Goal: Task Accomplishment & Management: Use online tool/utility

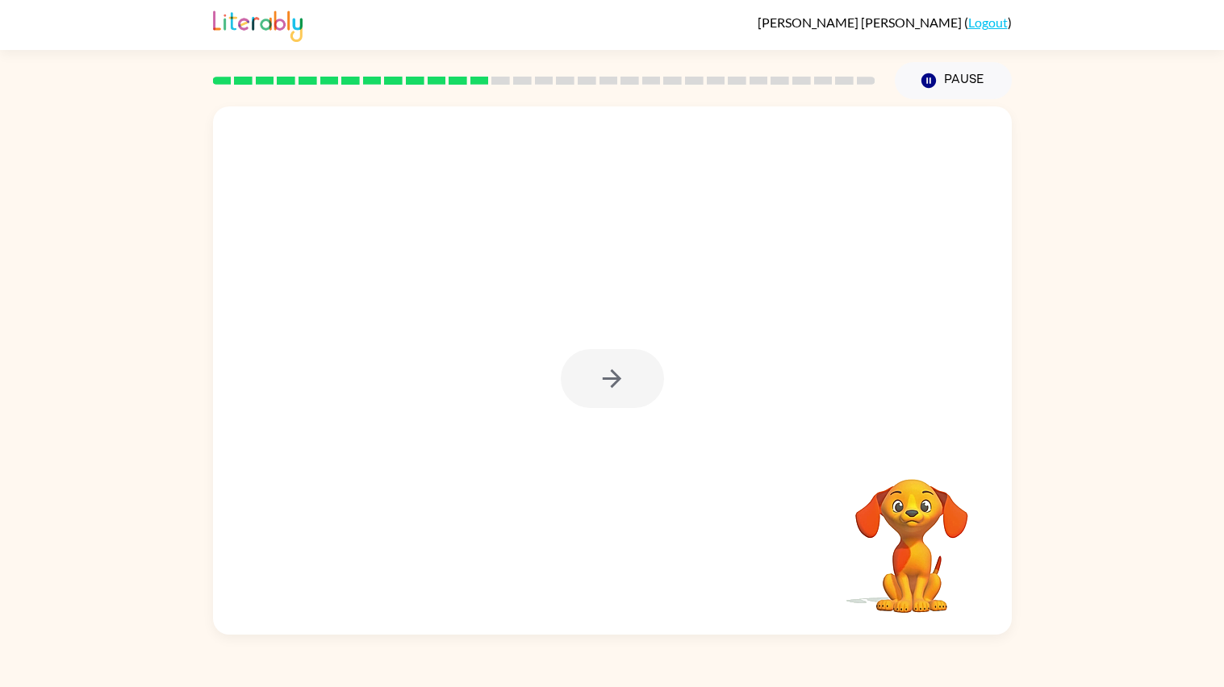
click at [611, 382] on div at bounding box center [612, 378] width 103 height 59
click at [611, 382] on icon "button" at bounding box center [612, 379] width 28 height 28
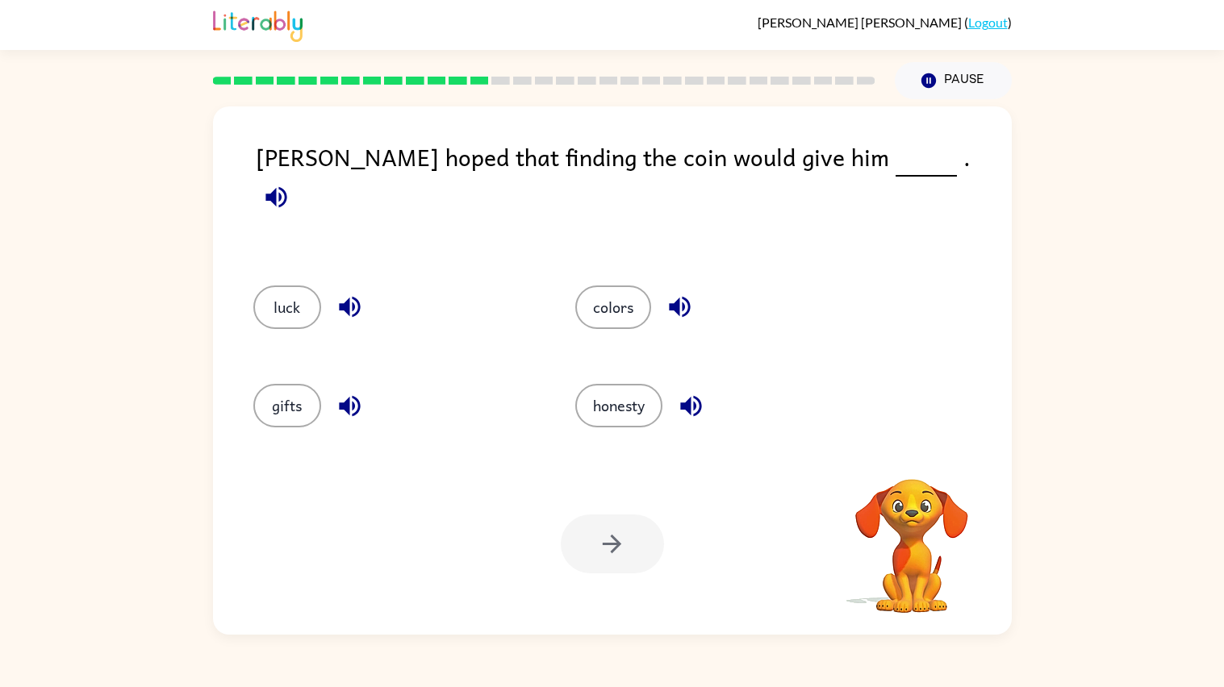
click at [286, 186] on icon "button" at bounding box center [275, 196] width 21 height 21
click at [279, 290] on button "luck" at bounding box center [287, 308] width 68 height 44
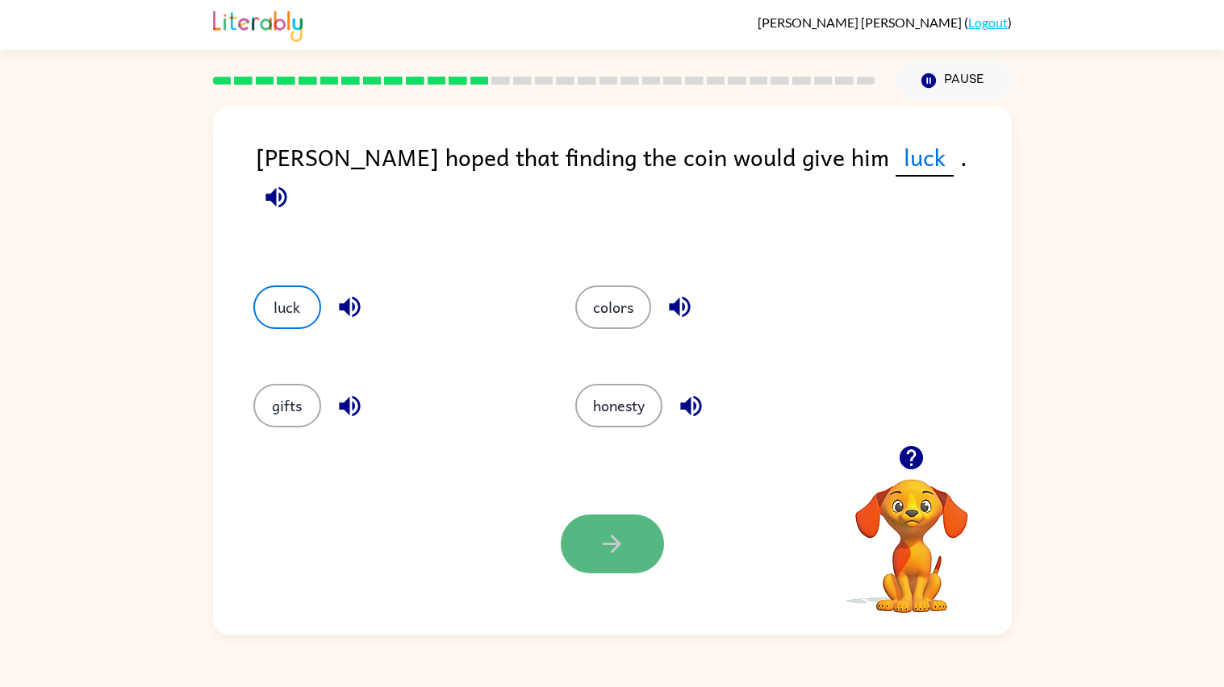
click at [642, 528] on button "button" at bounding box center [612, 544] width 103 height 59
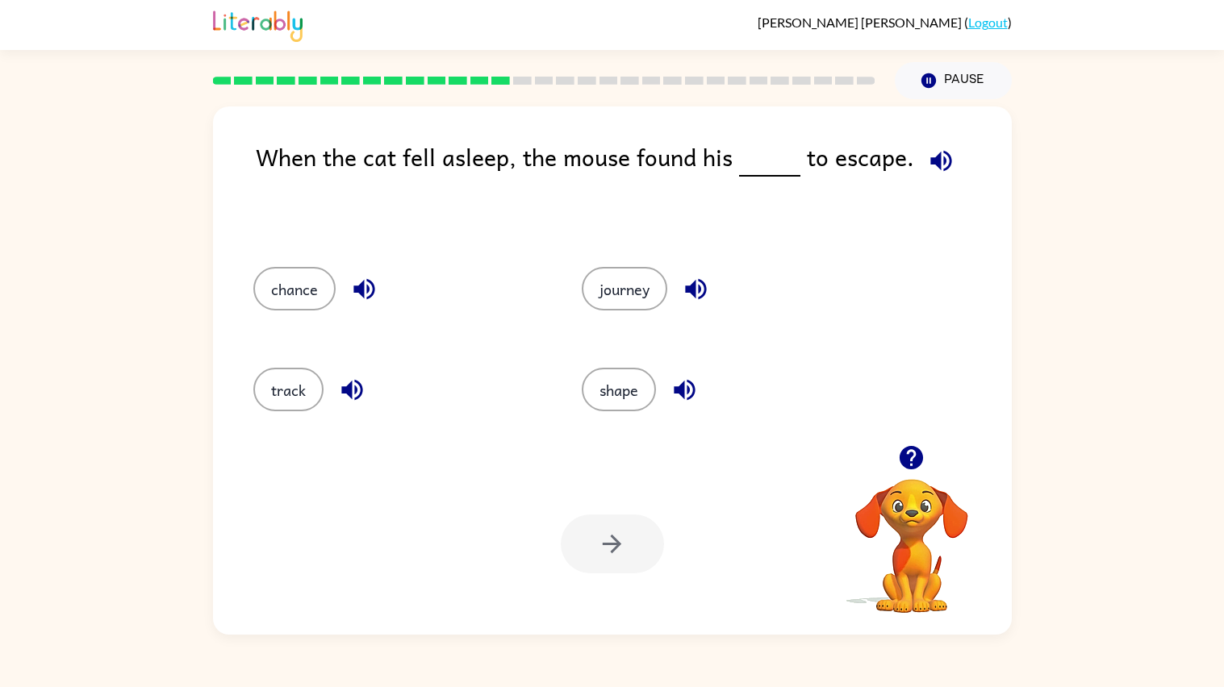
click at [671, 447] on div "When the cat fell asleep, the mouse found his to escape. chance journey track s…" at bounding box center [612, 370] width 799 height 528
click at [937, 169] on icon "button" at bounding box center [940, 160] width 21 height 21
click at [319, 288] on button "chance" at bounding box center [294, 289] width 82 height 44
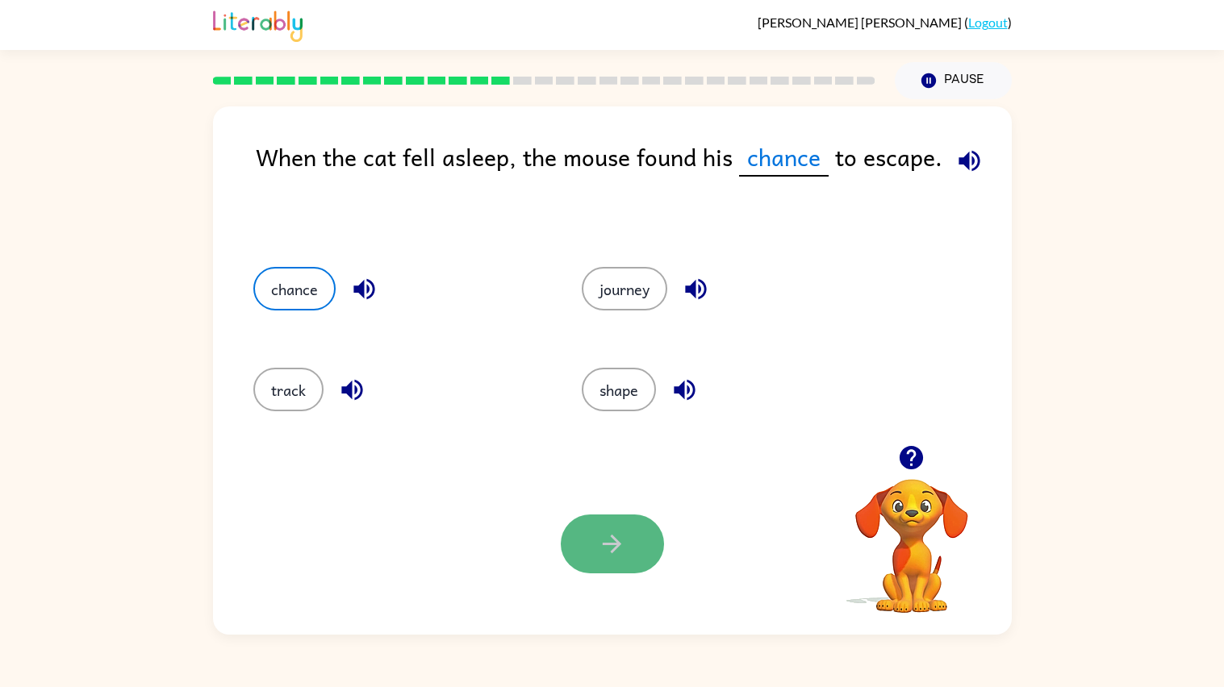
click at [656, 526] on button "button" at bounding box center [612, 544] width 103 height 59
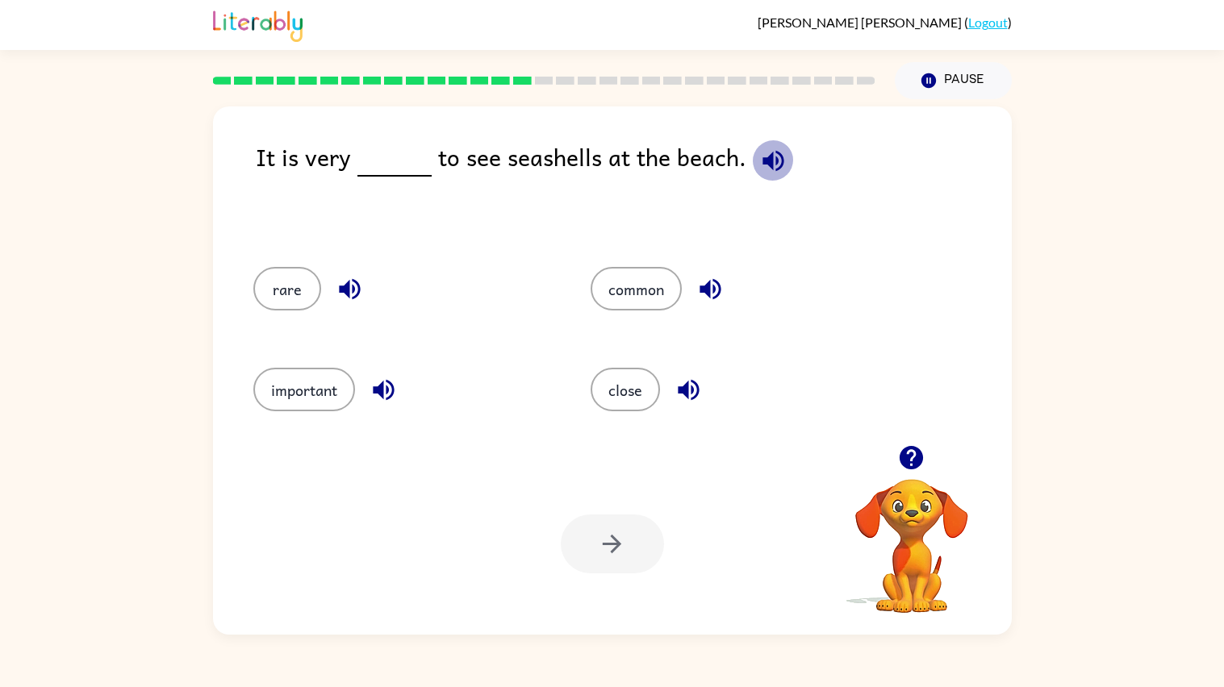
click at [759, 160] on icon "button" at bounding box center [773, 161] width 28 height 28
click at [712, 297] on icon "button" at bounding box center [709, 289] width 21 height 21
click at [682, 394] on icon "button" at bounding box center [688, 390] width 21 height 21
click at [381, 395] on icon "button" at bounding box center [383, 390] width 21 height 21
click at [336, 281] on icon "button" at bounding box center [350, 289] width 28 height 28
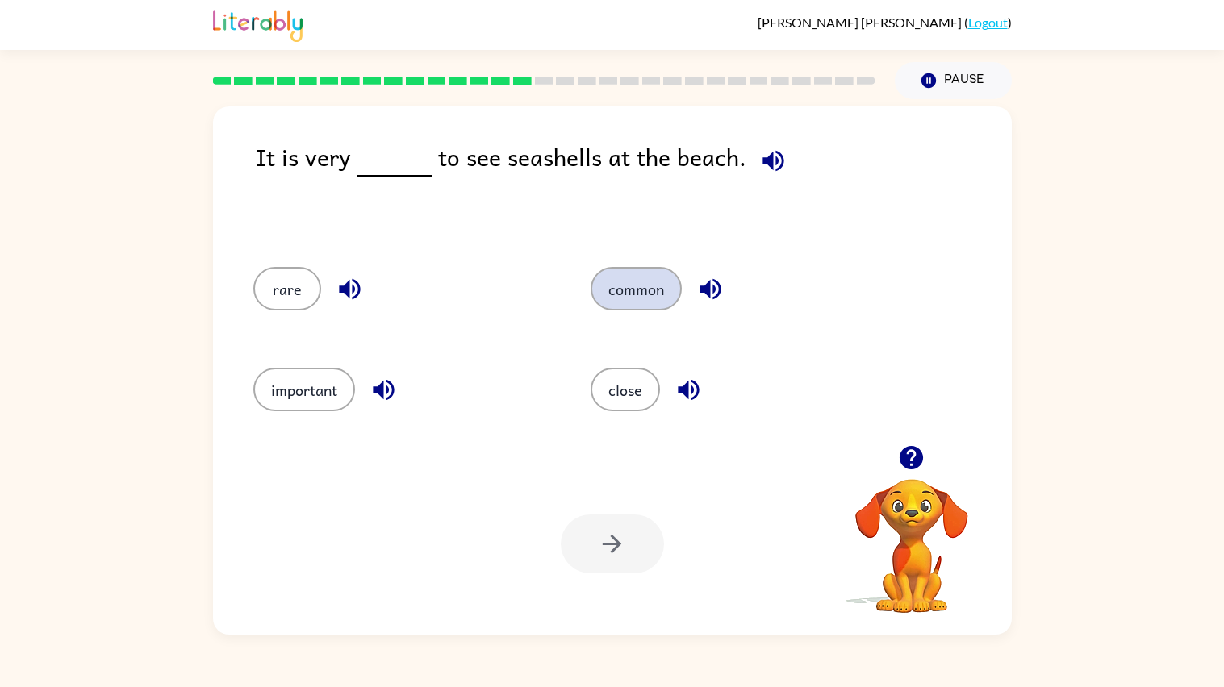
click at [620, 277] on button "common" at bounding box center [636, 289] width 91 height 44
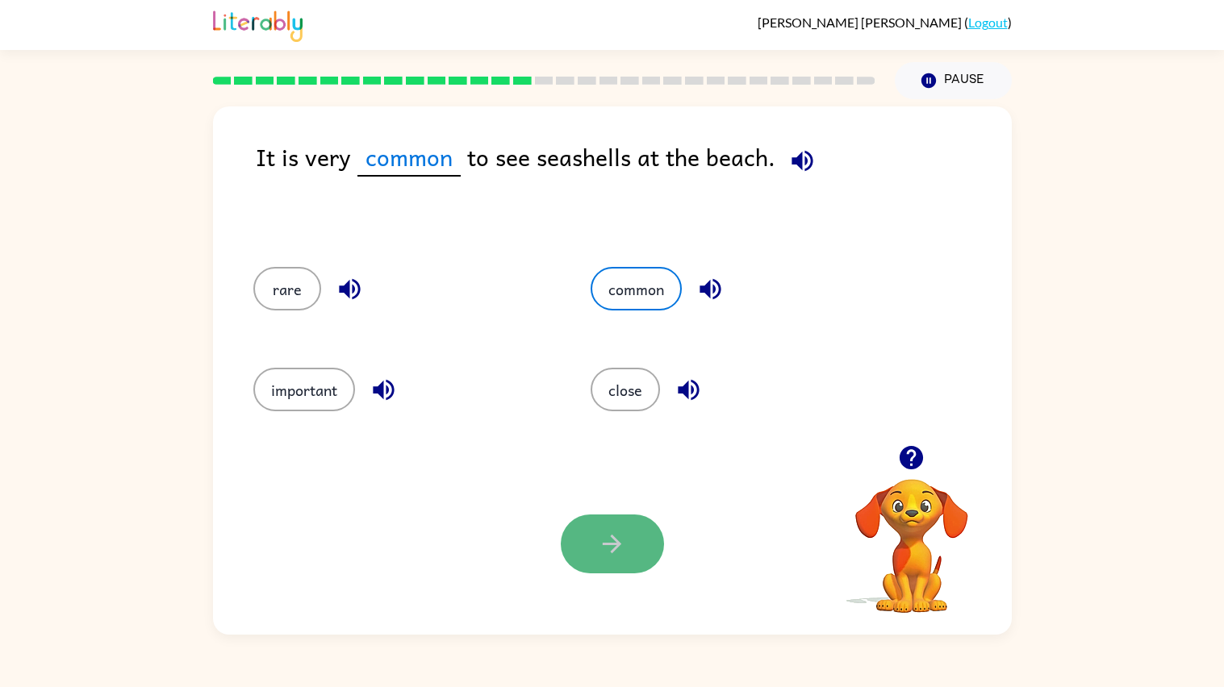
click at [591, 515] on button "button" at bounding box center [612, 544] width 103 height 59
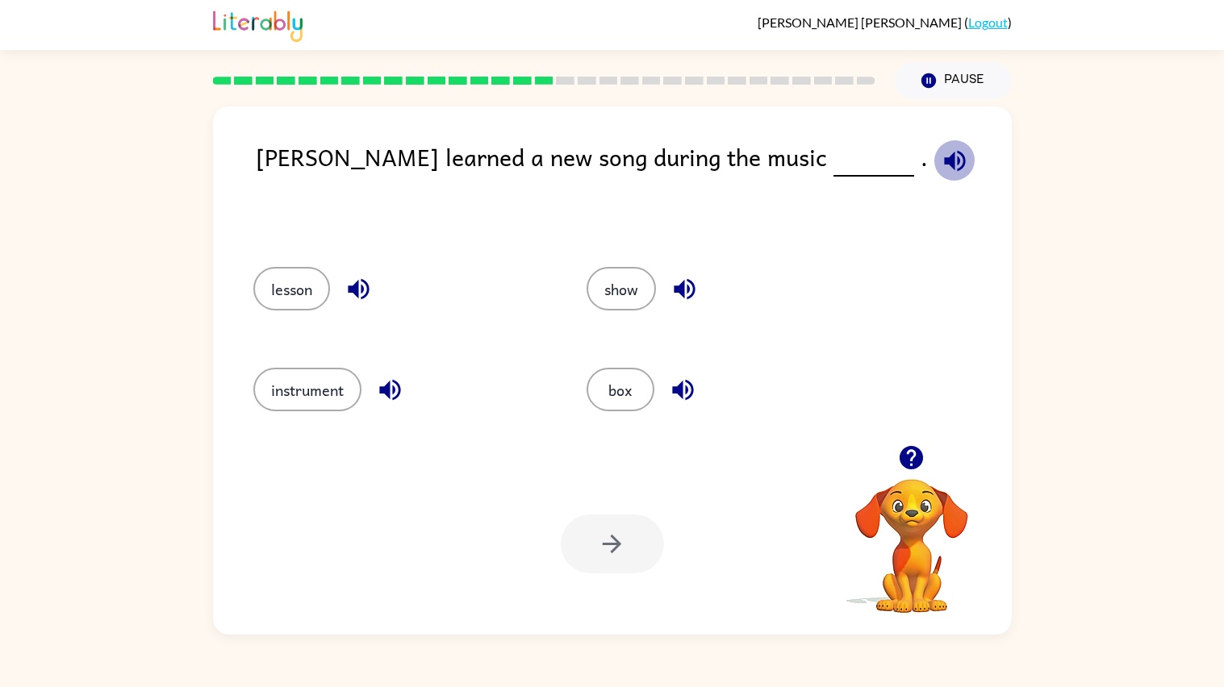
click at [941, 169] on icon "button" at bounding box center [955, 161] width 28 height 28
click at [288, 282] on button "lesson" at bounding box center [291, 289] width 77 height 44
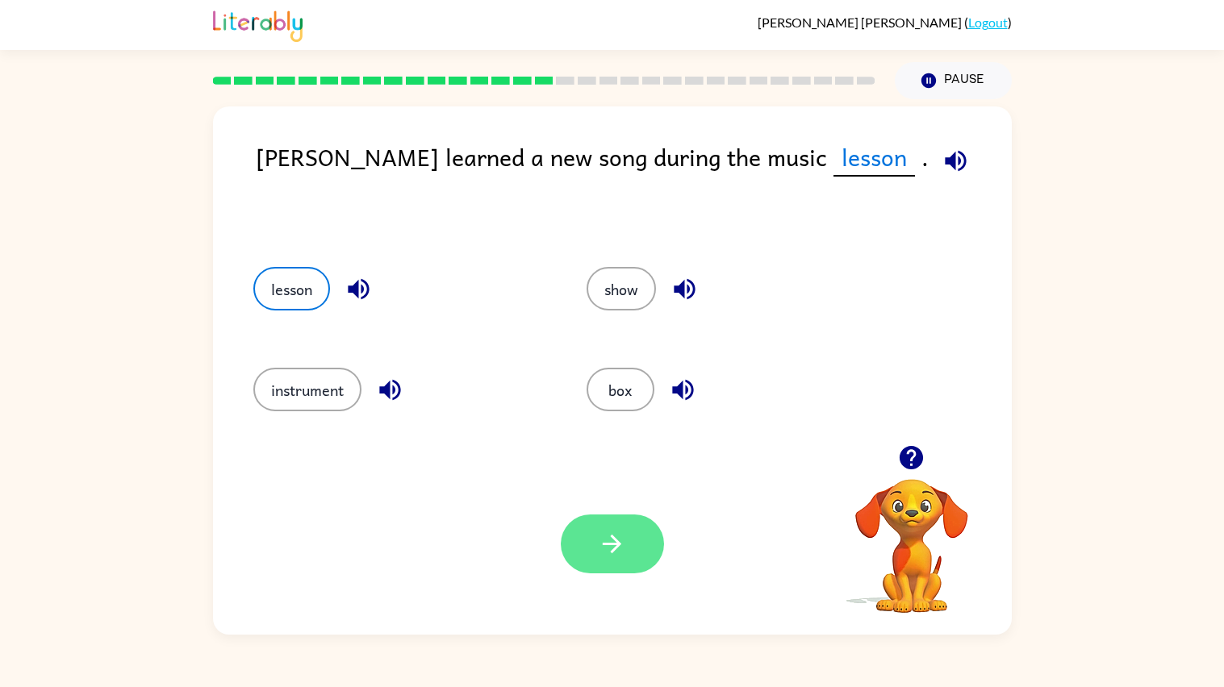
click at [619, 545] on icon "button" at bounding box center [612, 544] width 19 height 19
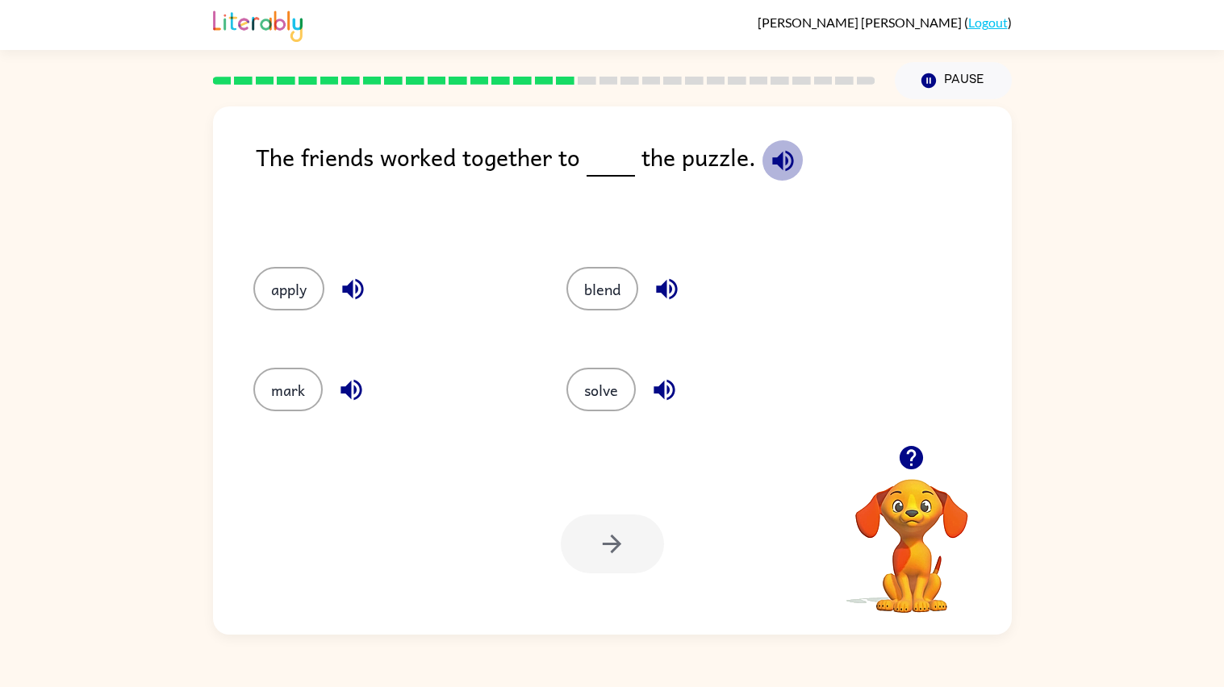
click at [773, 151] on icon "button" at bounding box center [783, 161] width 28 height 28
click at [581, 399] on button "solve" at bounding box center [600, 390] width 69 height 44
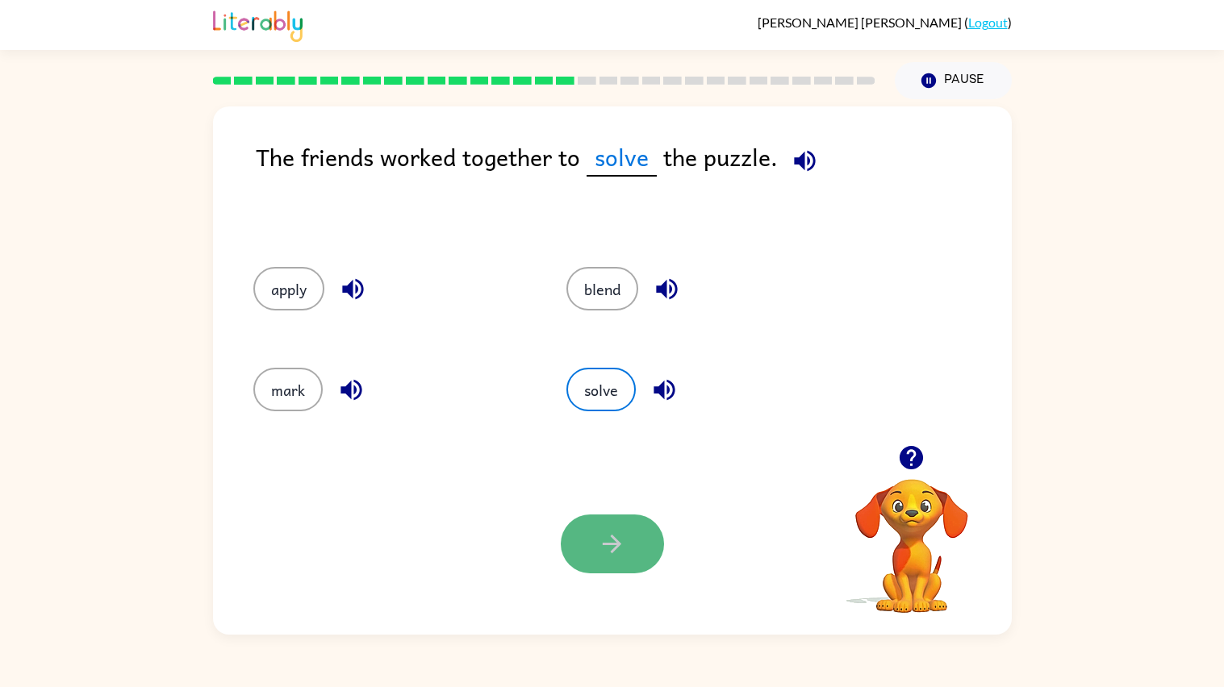
click at [625, 542] on icon "button" at bounding box center [612, 544] width 28 height 28
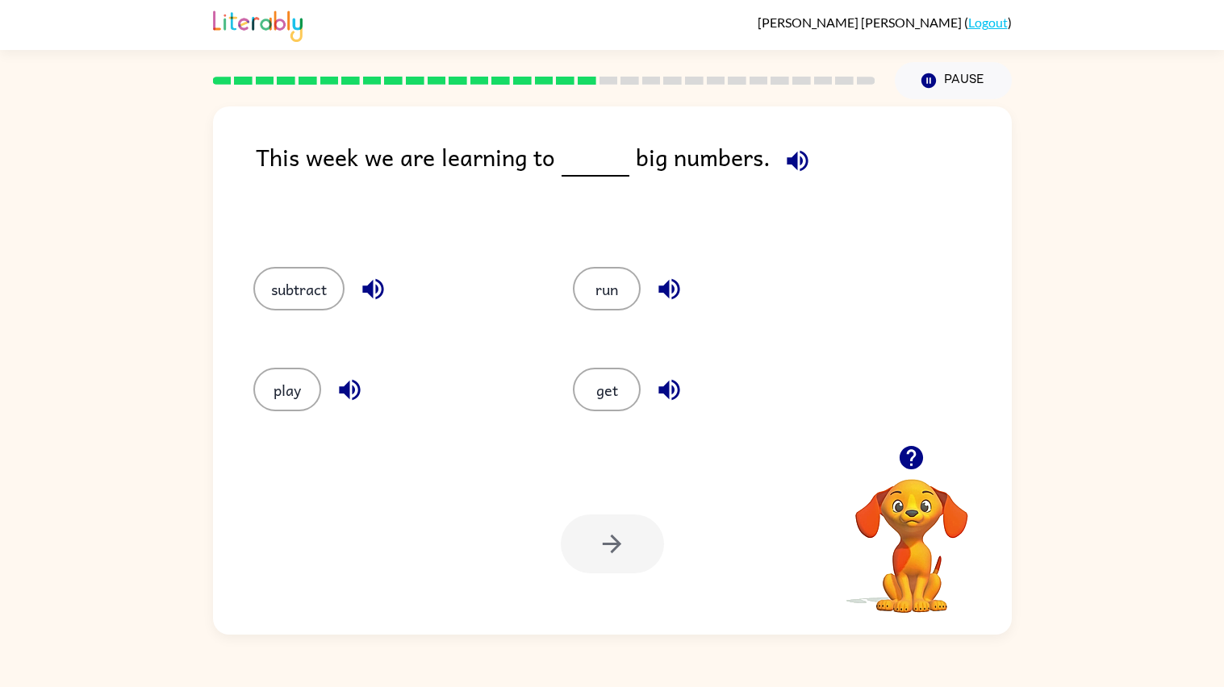
click at [784, 156] on icon "button" at bounding box center [797, 161] width 28 height 28
click at [291, 309] on button "subtract" at bounding box center [298, 289] width 91 height 44
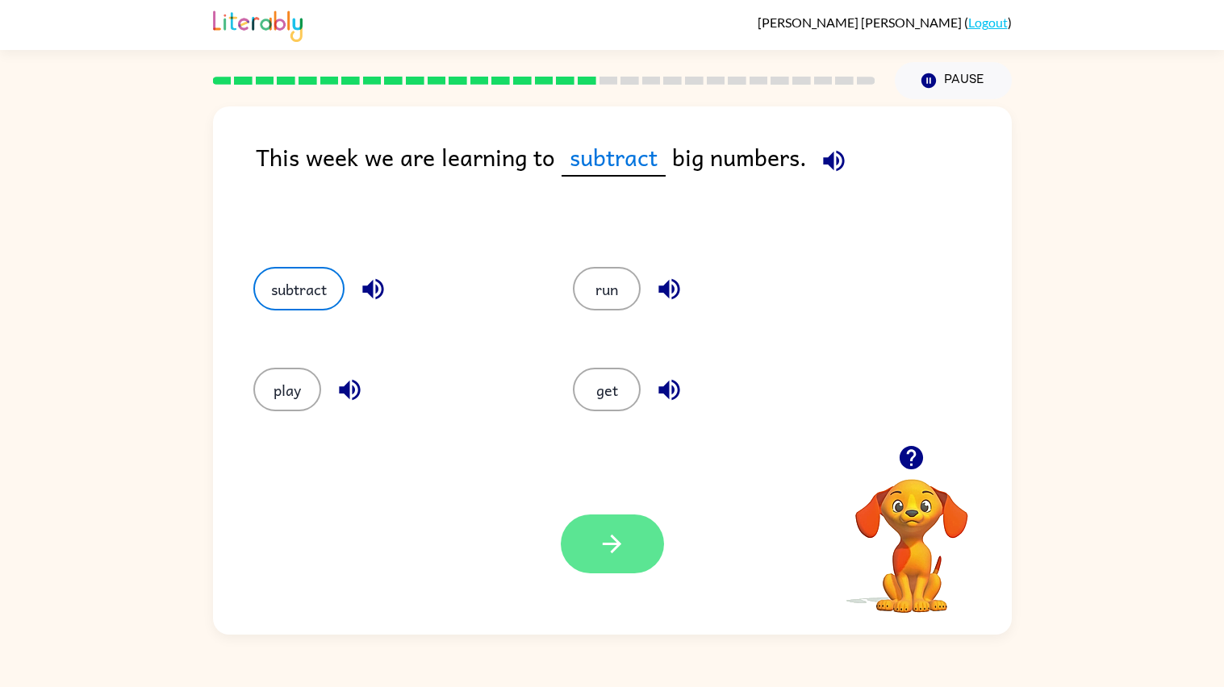
click at [598, 550] on icon "button" at bounding box center [612, 544] width 28 height 28
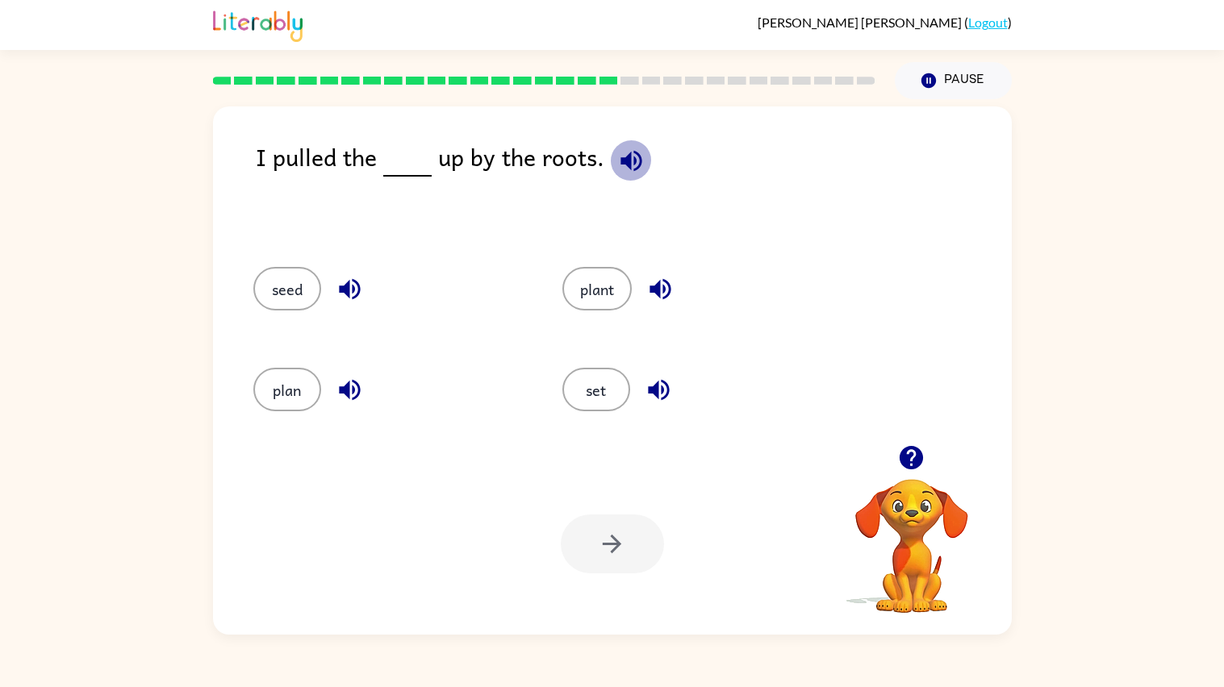
click at [626, 174] on icon "button" at bounding box center [631, 161] width 28 height 28
click at [595, 289] on button "plant" at bounding box center [596, 289] width 69 height 44
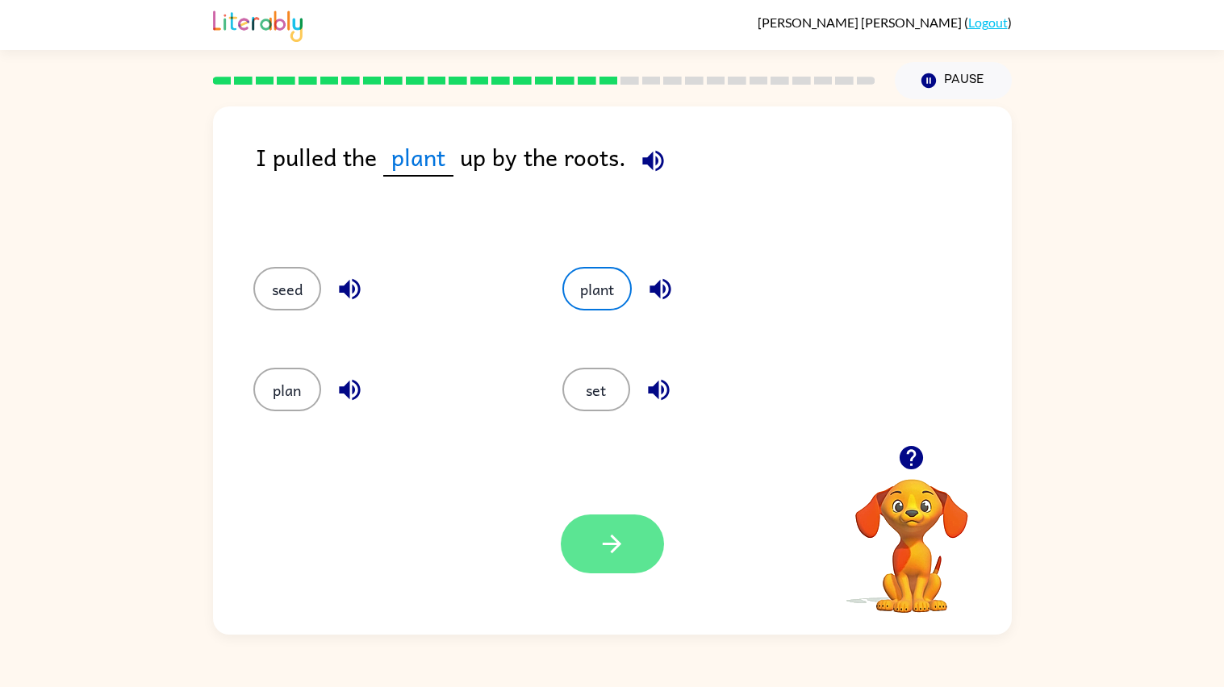
click at [616, 542] on icon "button" at bounding box center [612, 544] width 19 height 19
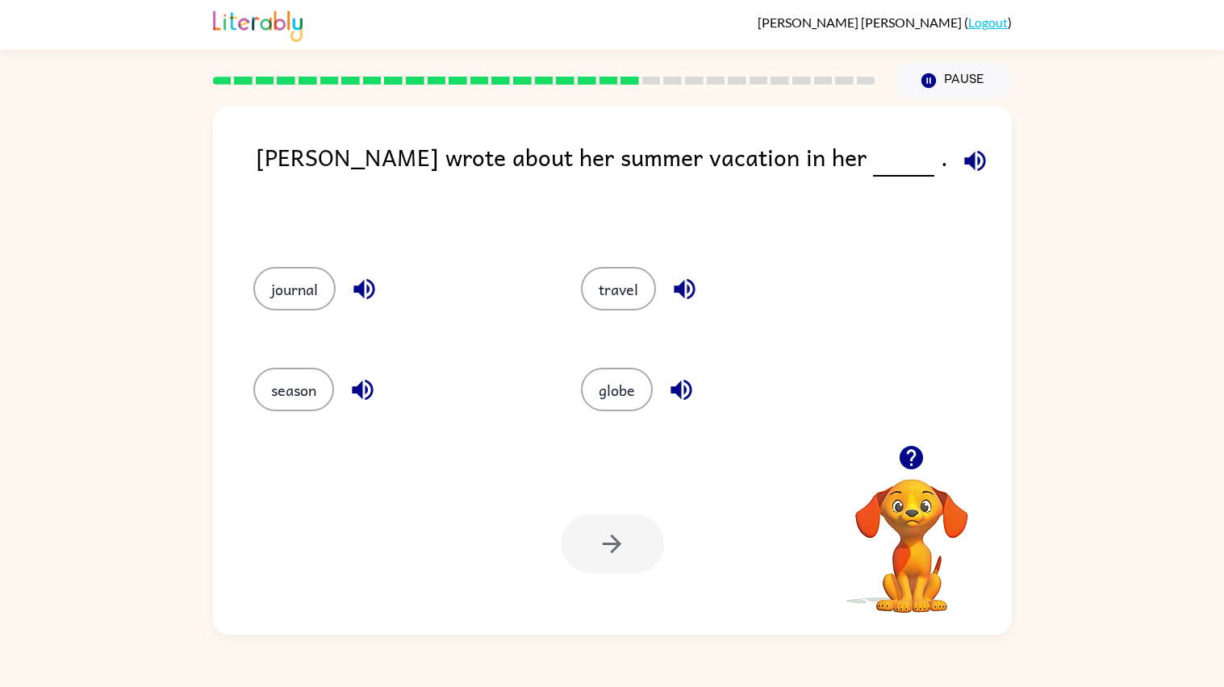
click at [961, 151] on icon "button" at bounding box center [975, 161] width 28 height 28
click at [215, 271] on div "[PERSON_NAME] wrote about her summer vacation in her . journal travel season gl…" at bounding box center [612, 370] width 799 height 528
click at [263, 278] on button "journal" at bounding box center [294, 289] width 82 height 44
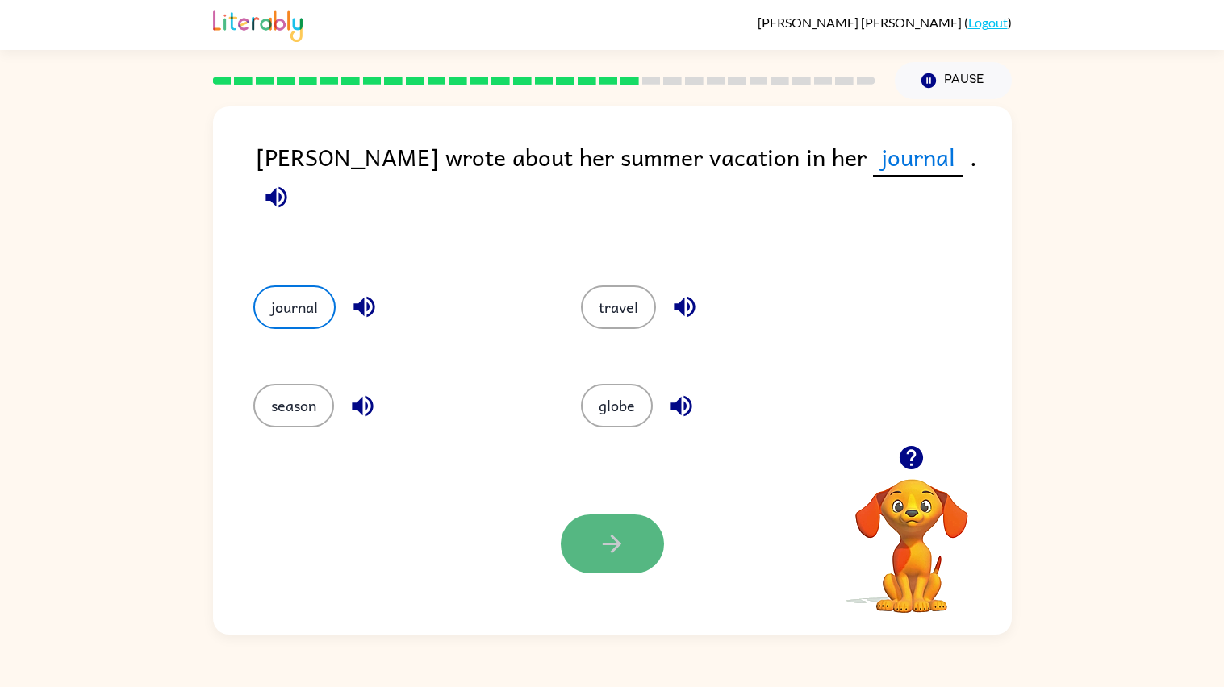
click at [585, 546] on button "button" at bounding box center [612, 544] width 103 height 59
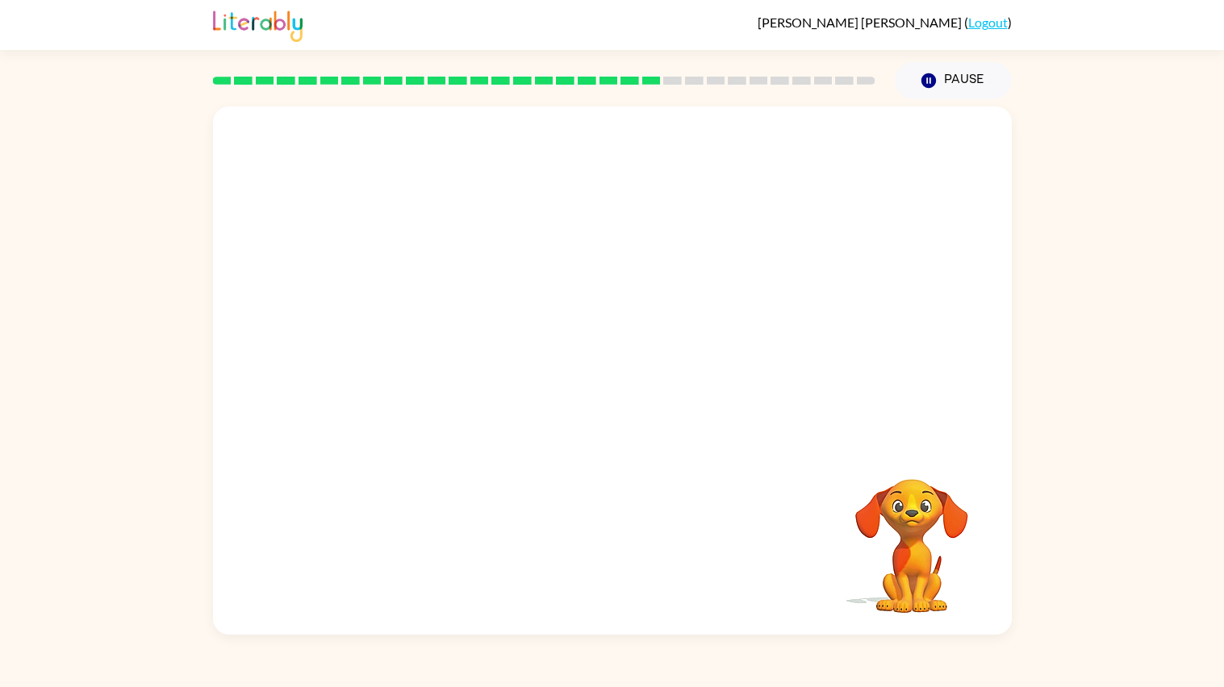
click at [670, 359] on video "Your browser must support playing .mp4 files to use Literably. Please try using…" at bounding box center [612, 275] width 799 height 339
click at [436, 389] on video "Your browser must support playing .mp4 files to use Literably. Please try using…" at bounding box center [612, 275] width 799 height 339
click at [428, 390] on video "Your browser must support playing .mp4 files to use Literably. Please try using…" at bounding box center [612, 275] width 799 height 339
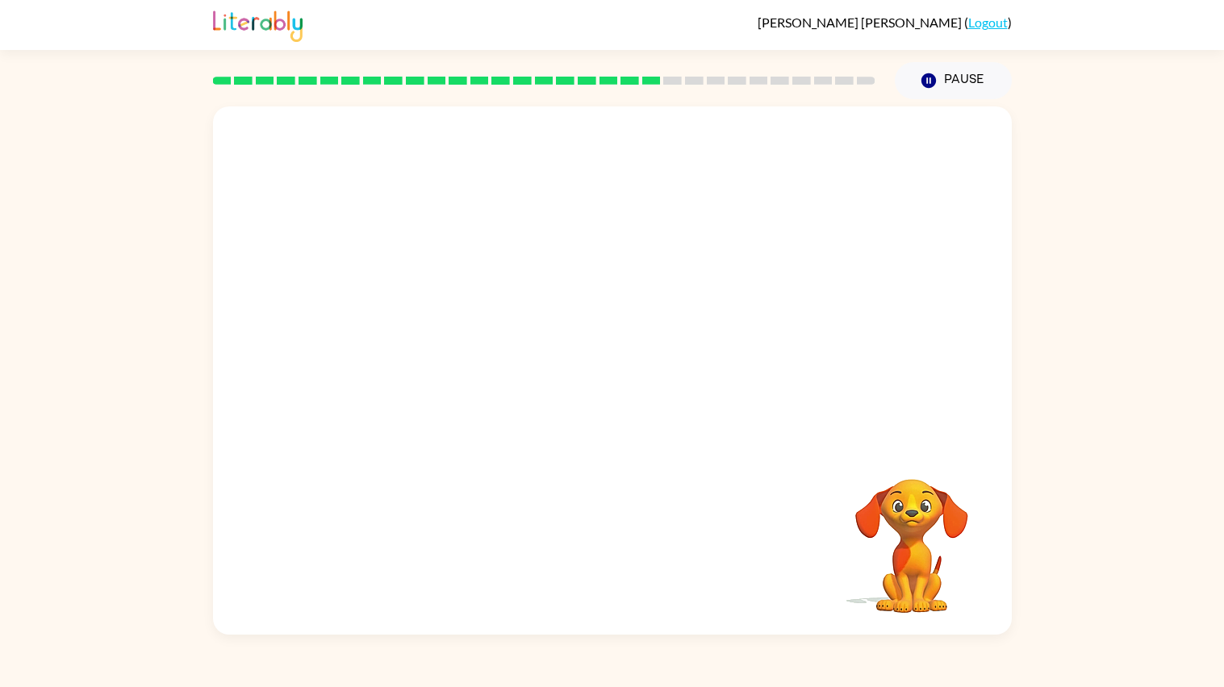
click at [428, 390] on video "Your browser must support playing .mp4 files to use Literably. Please try using…" at bounding box center [612, 275] width 799 height 339
click at [425, 387] on video "Your browser must support playing .mp4 files to use Literably. Please try using…" at bounding box center [612, 275] width 799 height 339
click at [428, 394] on video "Your browser must support playing .mp4 files to use Literably. Please try using…" at bounding box center [612, 275] width 799 height 339
click at [416, 394] on video "Your browser must support playing .mp4 files to use Literably. Please try using…" at bounding box center [612, 275] width 799 height 339
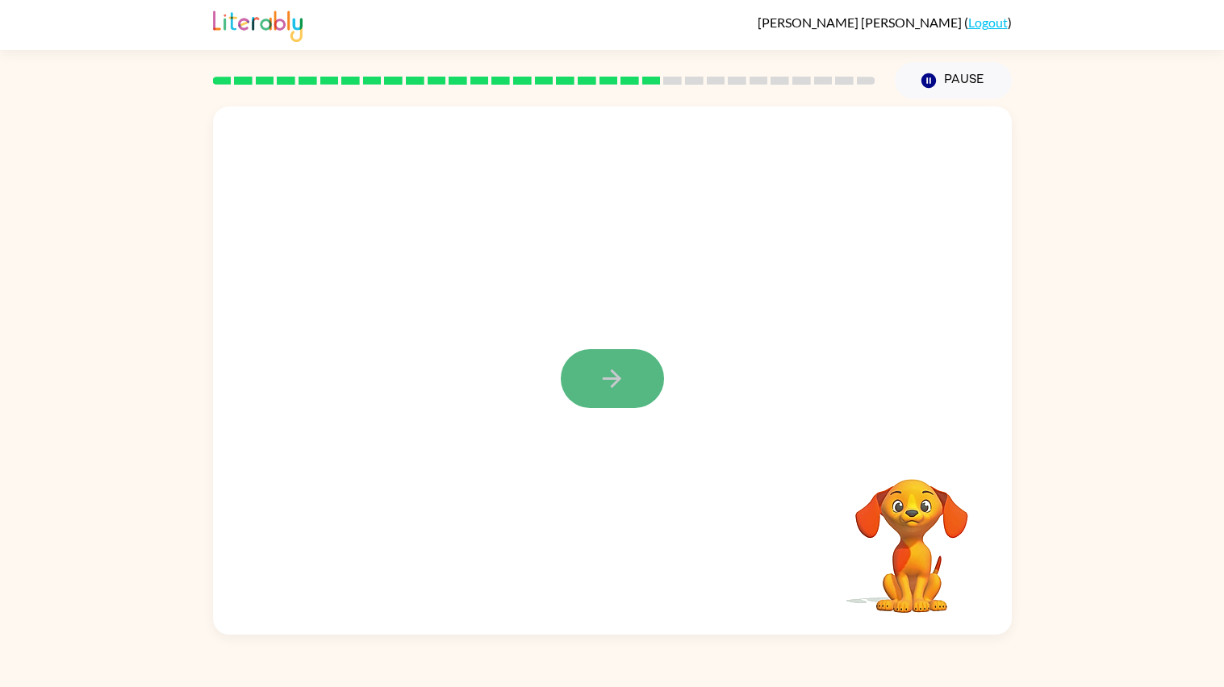
click at [616, 382] on icon "button" at bounding box center [612, 378] width 19 height 19
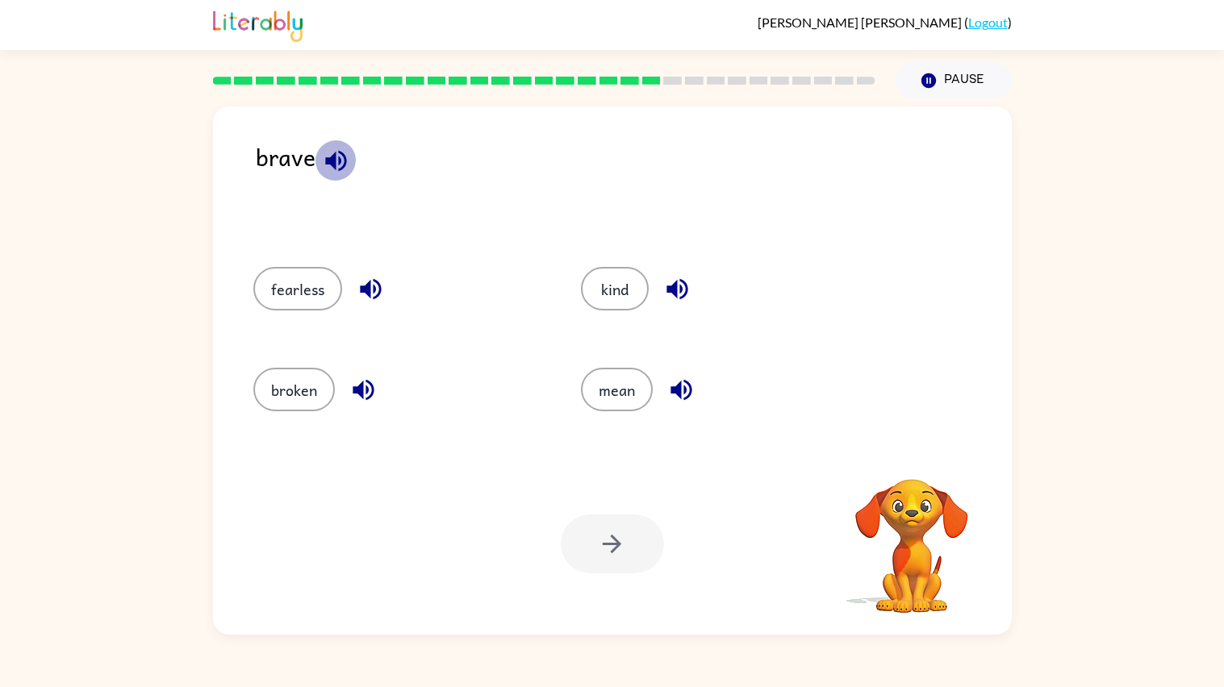
click at [340, 155] on icon "button" at bounding box center [336, 161] width 28 height 28
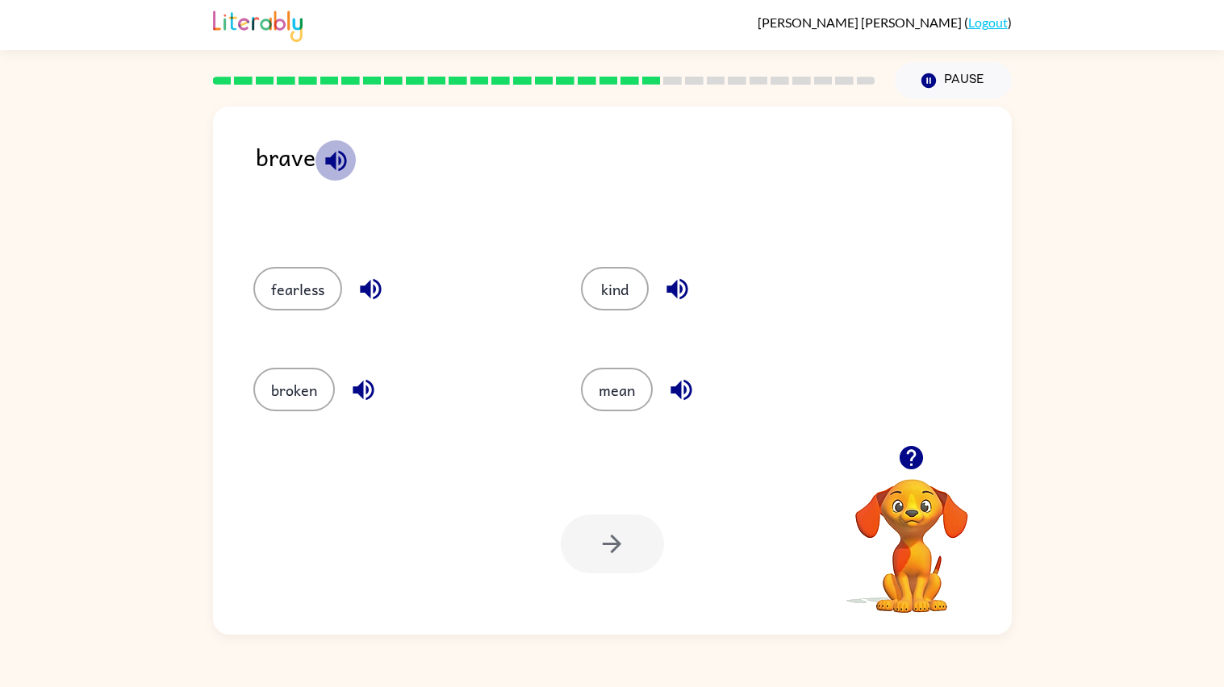
click at [340, 155] on icon "button" at bounding box center [336, 161] width 28 height 28
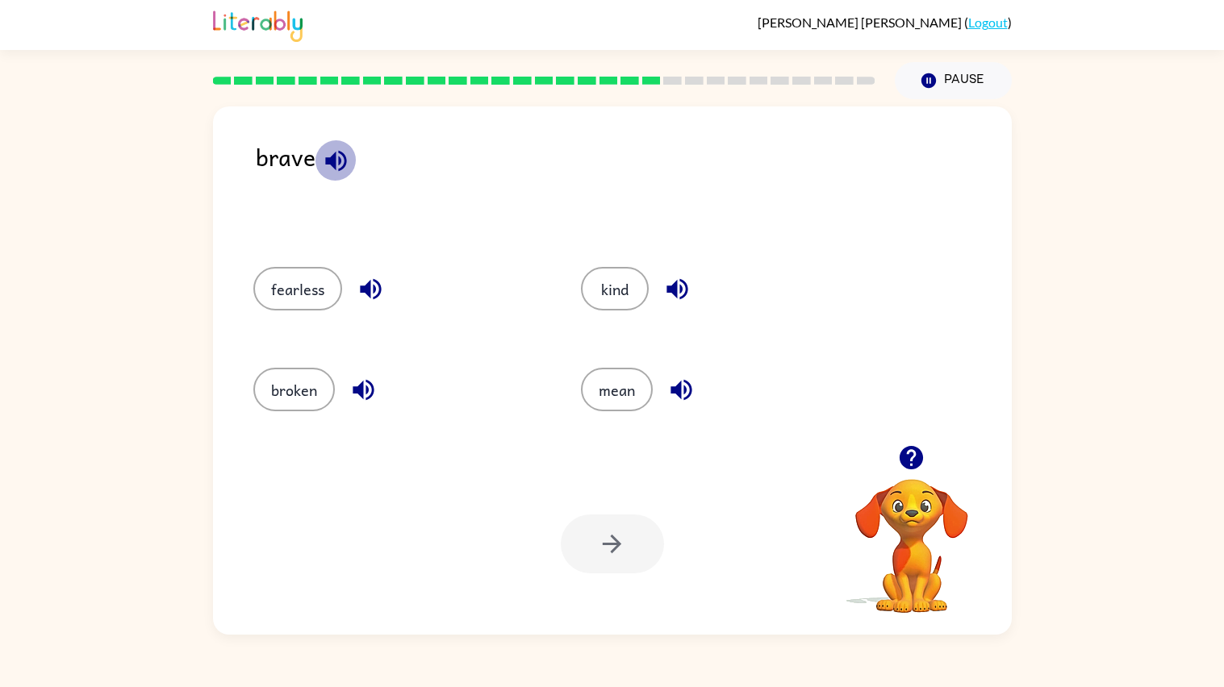
click at [340, 155] on icon "button" at bounding box center [336, 161] width 28 height 28
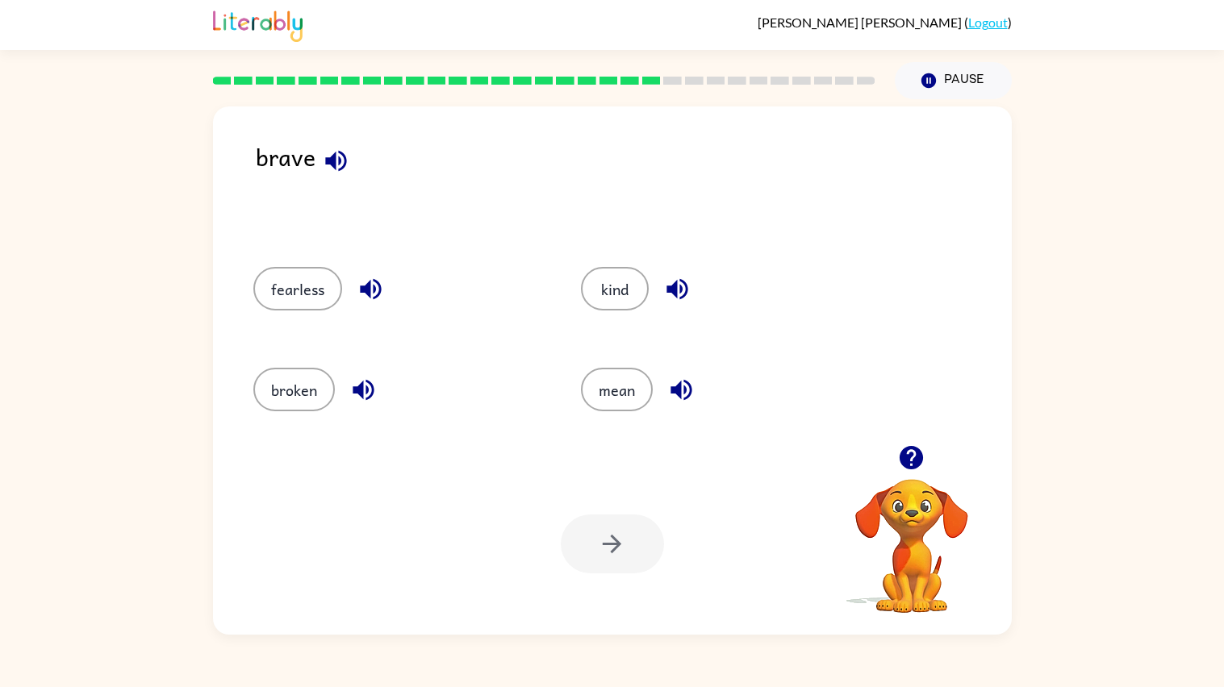
click at [340, 156] on icon "button" at bounding box center [336, 161] width 28 height 28
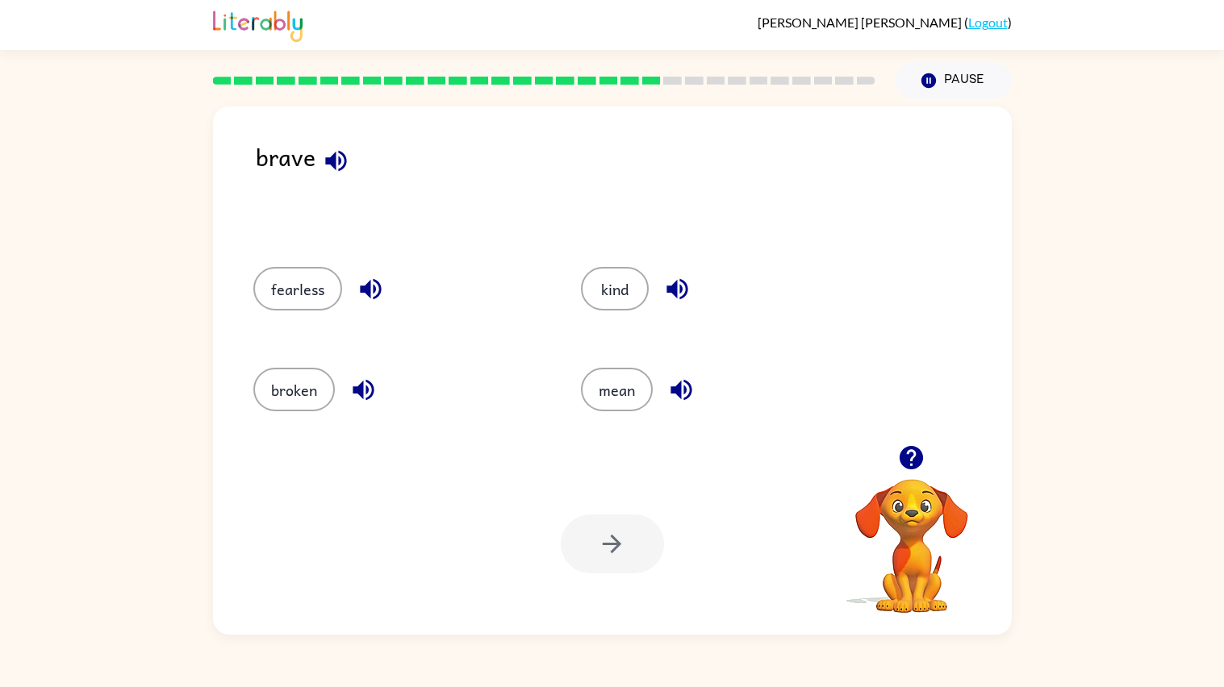
click at [340, 156] on icon "button" at bounding box center [336, 161] width 28 height 28
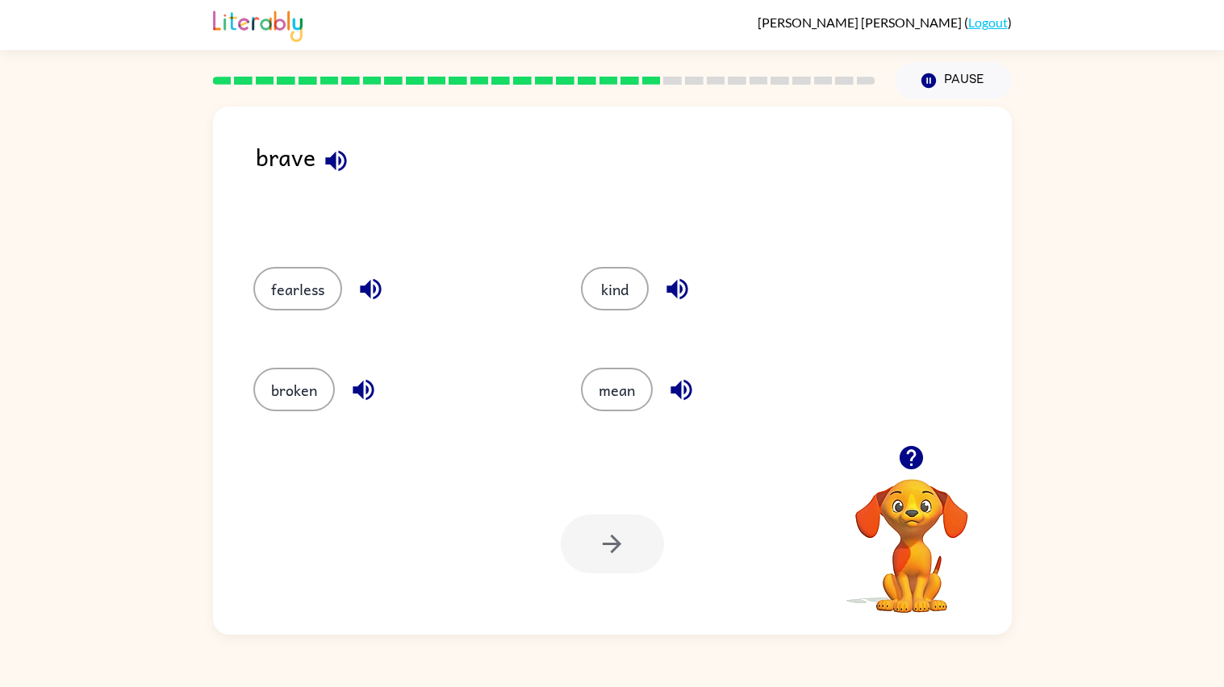
click at [340, 156] on icon "button" at bounding box center [336, 161] width 28 height 28
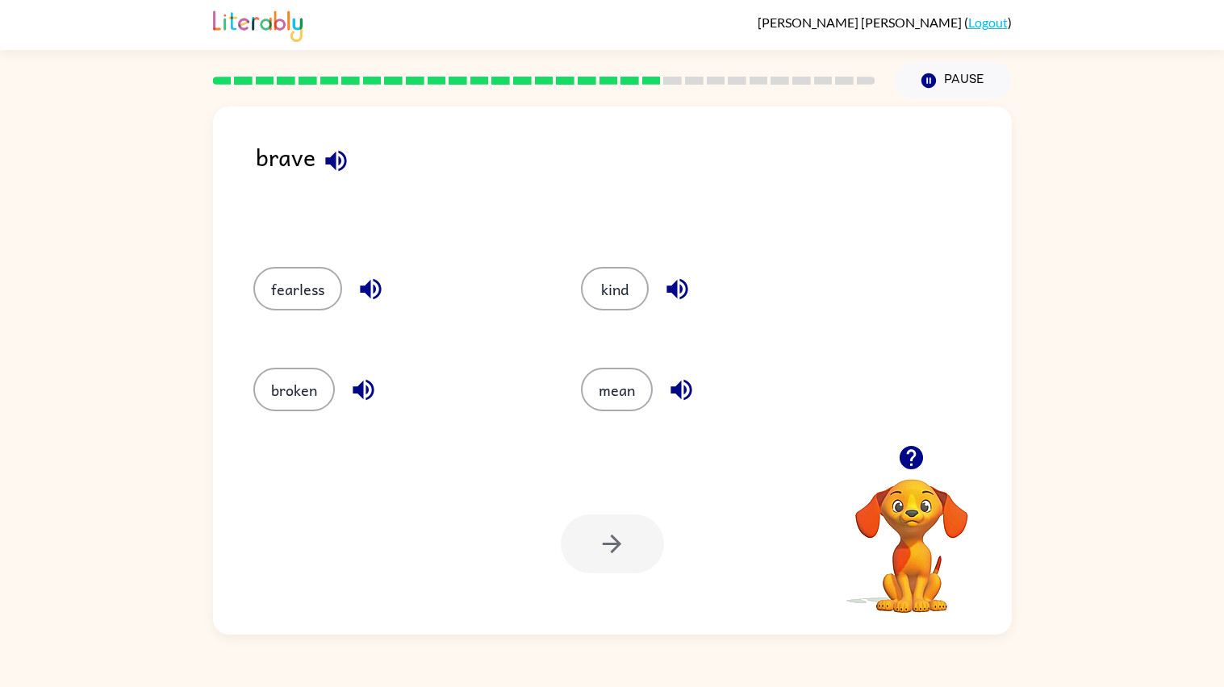
click at [340, 156] on icon "button" at bounding box center [336, 161] width 28 height 28
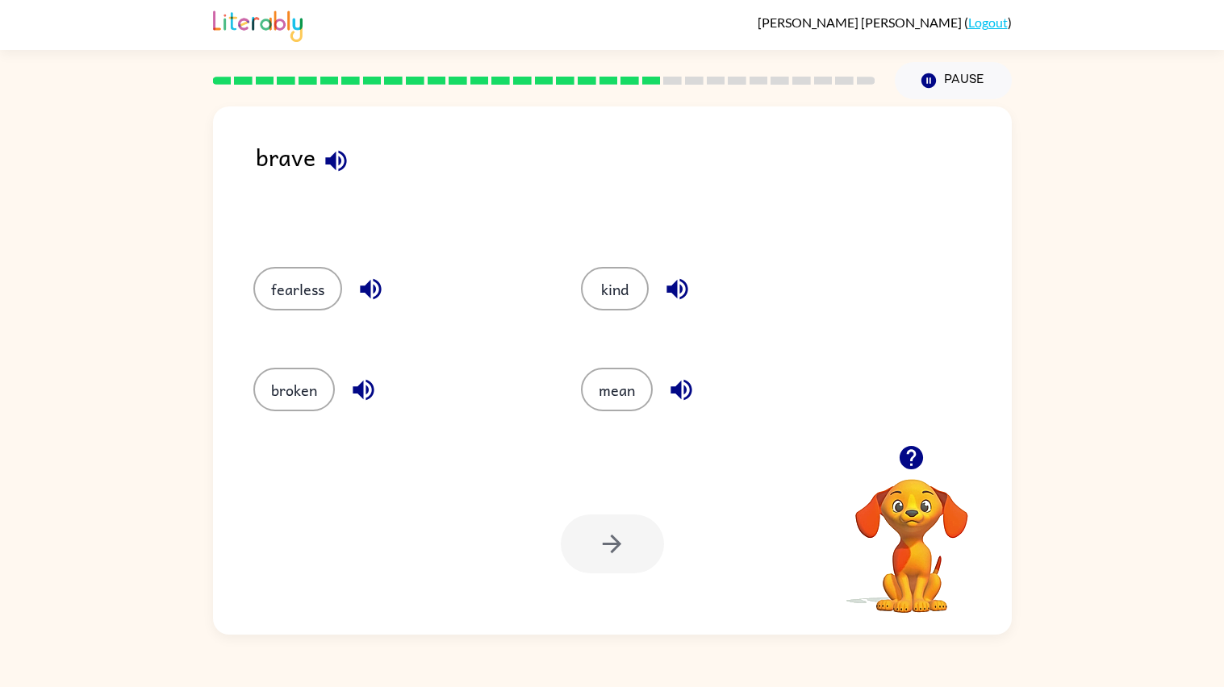
click at [340, 156] on icon "button" at bounding box center [336, 161] width 28 height 28
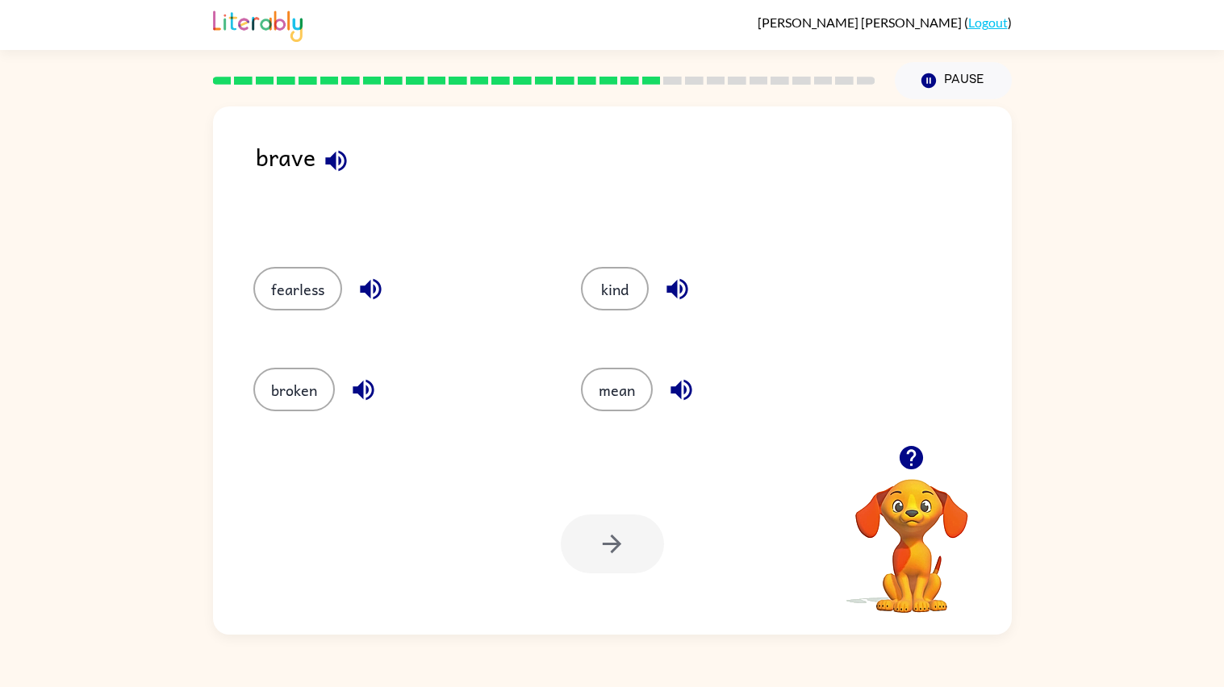
click at [339, 155] on icon "button" at bounding box center [336, 161] width 28 height 28
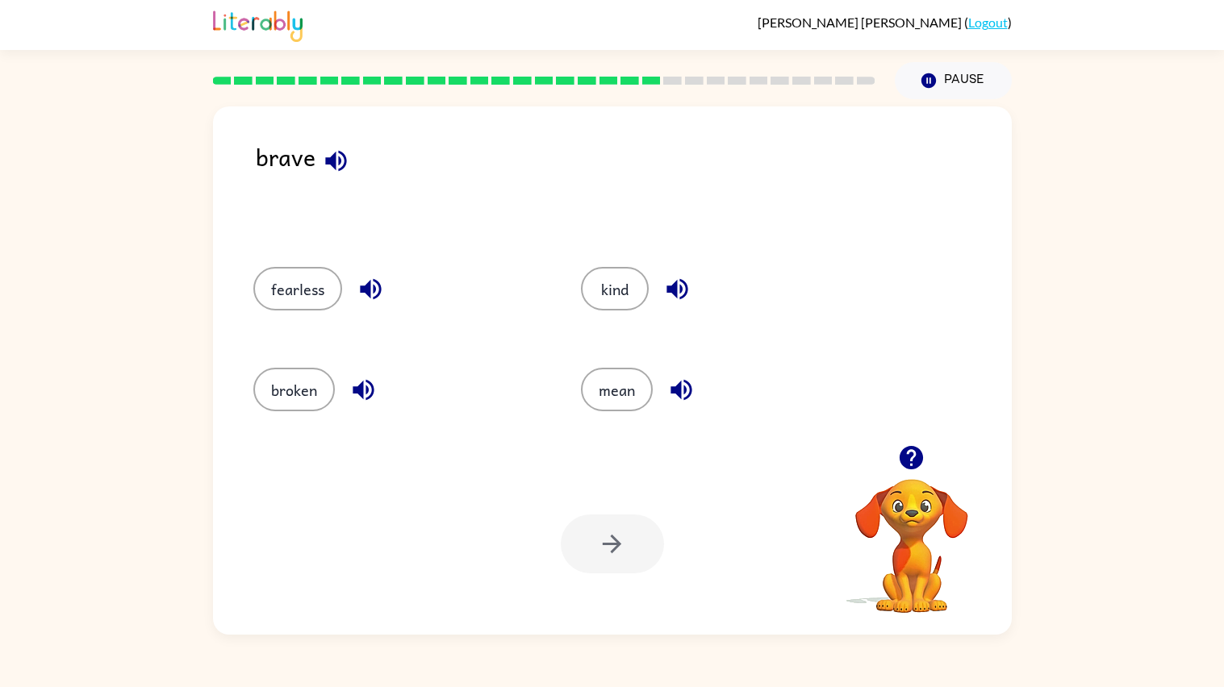
click at [339, 155] on icon "button" at bounding box center [336, 161] width 28 height 28
click at [286, 281] on button "fearless" at bounding box center [297, 289] width 89 height 44
click at [637, 545] on button "button" at bounding box center [612, 544] width 103 height 59
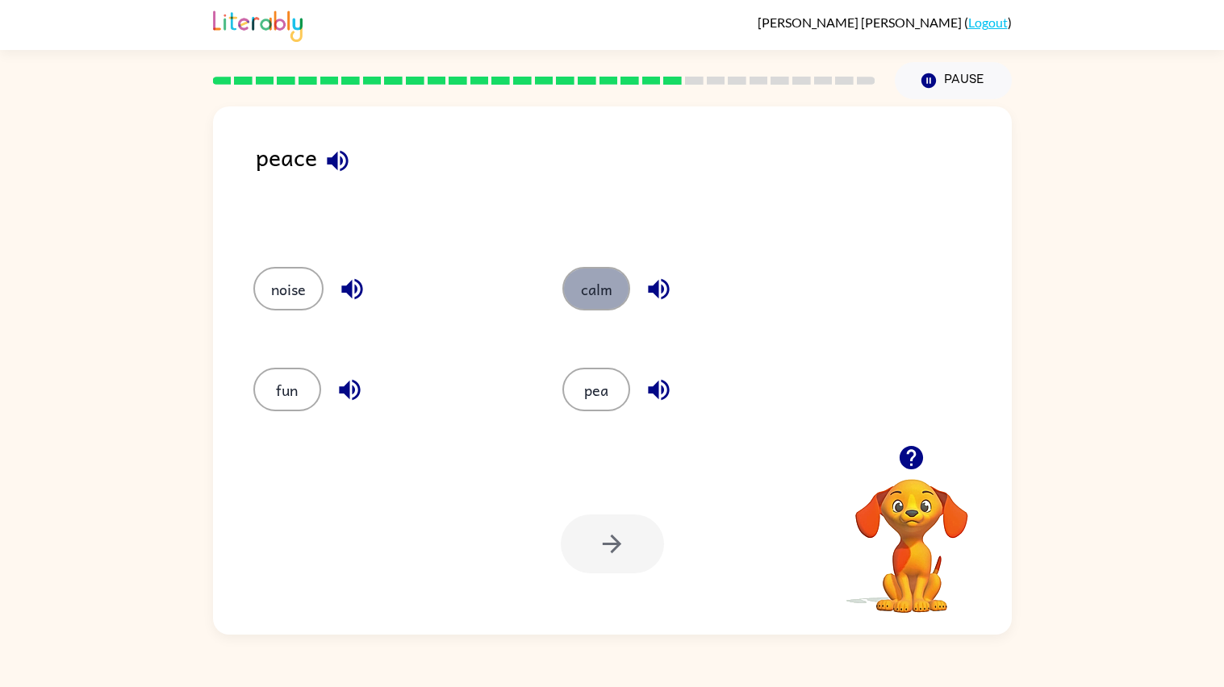
click at [580, 295] on button "calm" at bounding box center [596, 289] width 68 height 44
click at [603, 500] on div "Your browser must support playing .mp4 files to use Literably. Please try using…" at bounding box center [612, 544] width 799 height 182
click at [616, 570] on button "button" at bounding box center [612, 544] width 103 height 59
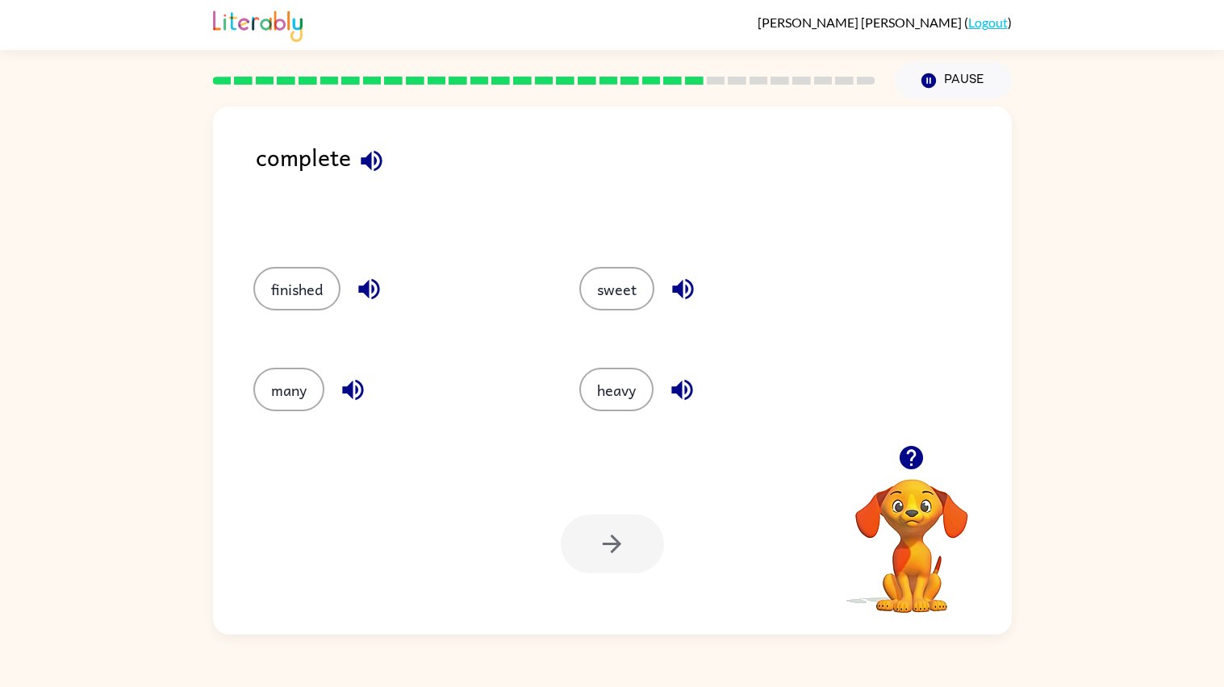
click at [273, 264] on div "finished" at bounding box center [386, 286] width 327 height 101
click at [280, 273] on button "finished" at bounding box center [296, 289] width 87 height 44
click at [595, 532] on button "button" at bounding box center [612, 544] width 103 height 59
click at [307, 398] on button "new" at bounding box center [287, 390] width 68 height 44
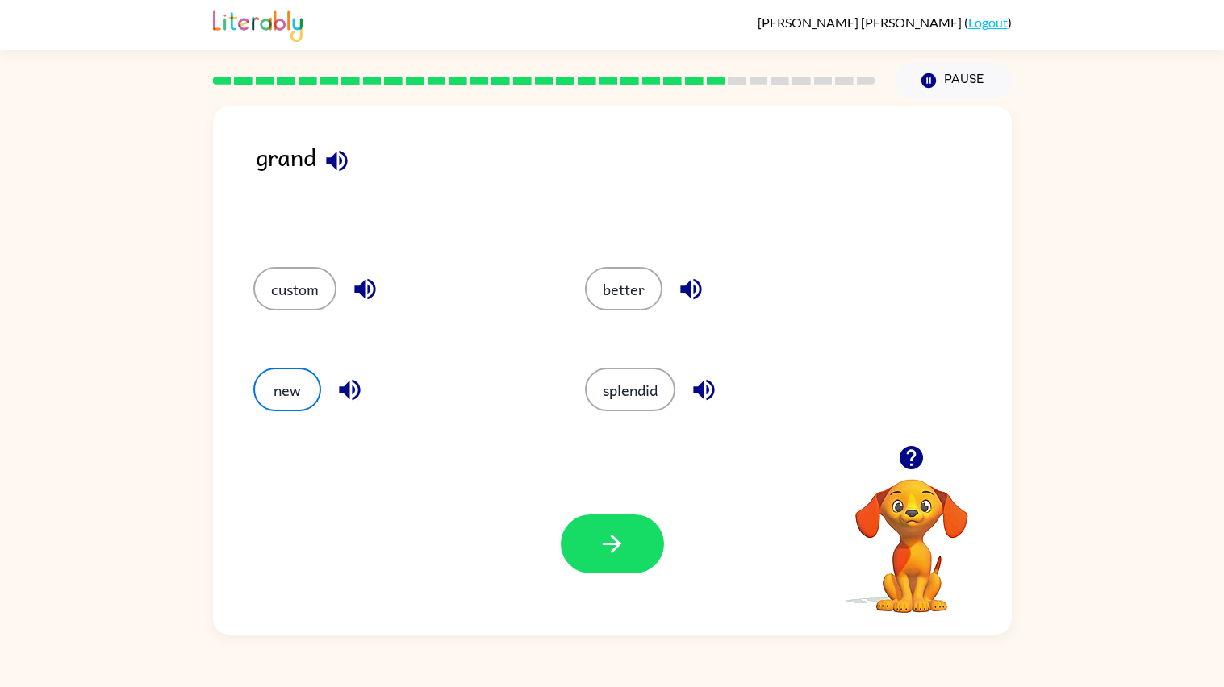
click at [657, 526] on div at bounding box center [612, 544] width 103 height 59
click at [624, 545] on icon "button" at bounding box center [612, 544] width 28 height 28
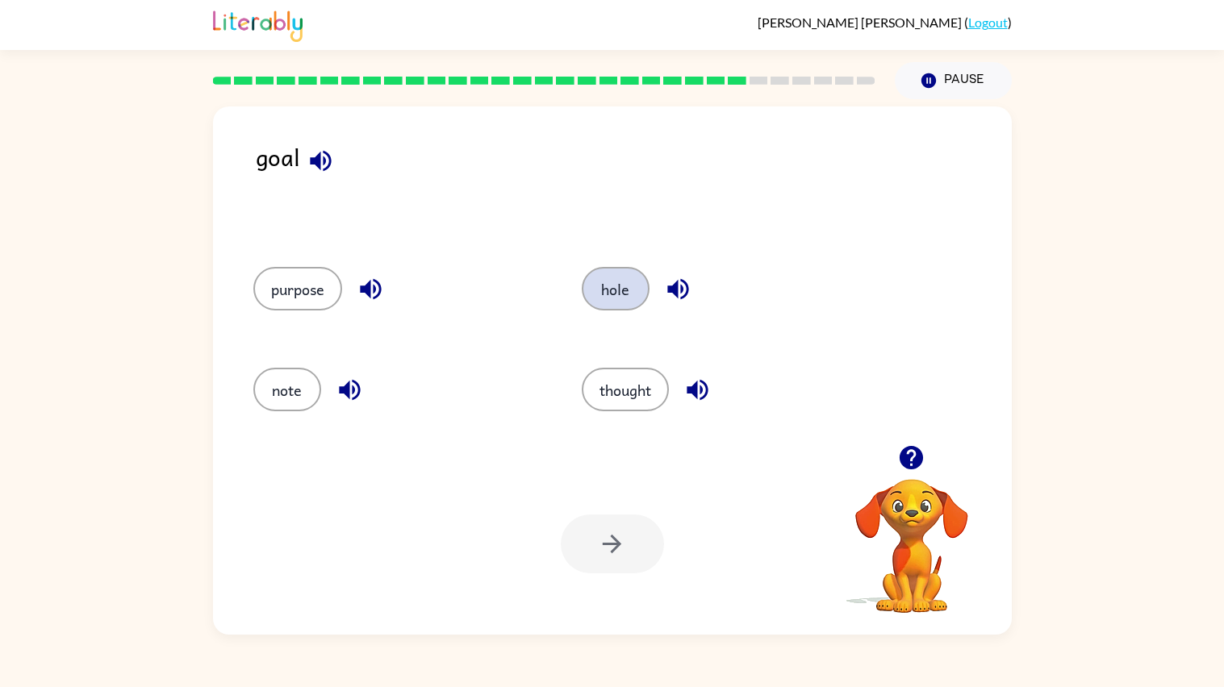
click at [623, 276] on button "hole" at bounding box center [616, 289] width 68 height 44
click at [596, 535] on button "button" at bounding box center [612, 544] width 103 height 59
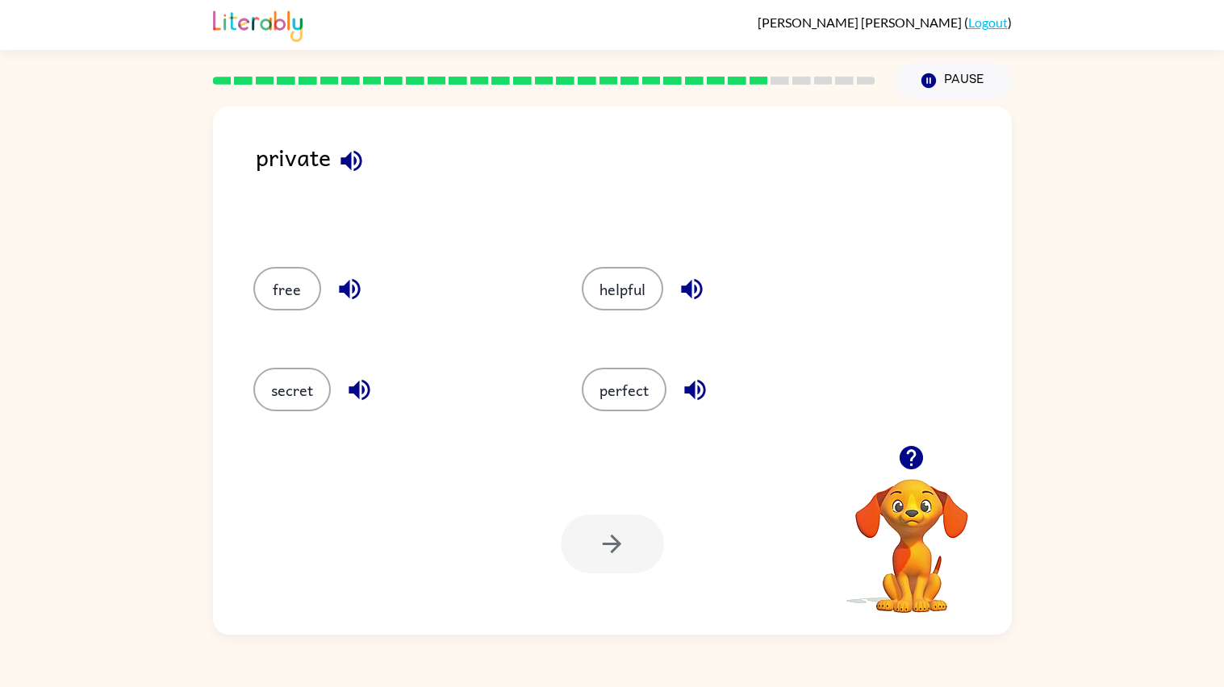
click at [361, 174] on icon "button" at bounding box center [351, 161] width 28 height 28
click at [316, 393] on button "secret" at bounding box center [291, 390] width 77 height 44
click at [637, 504] on div "Your browser must support playing .mp4 files to use Literably. Please try using…" at bounding box center [612, 544] width 799 height 182
click at [626, 521] on button "button" at bounding box center [612, 544] width 103 height 59
click at [323, 161] on icon "button" at bounding box center [325, 160] width 21 height 21
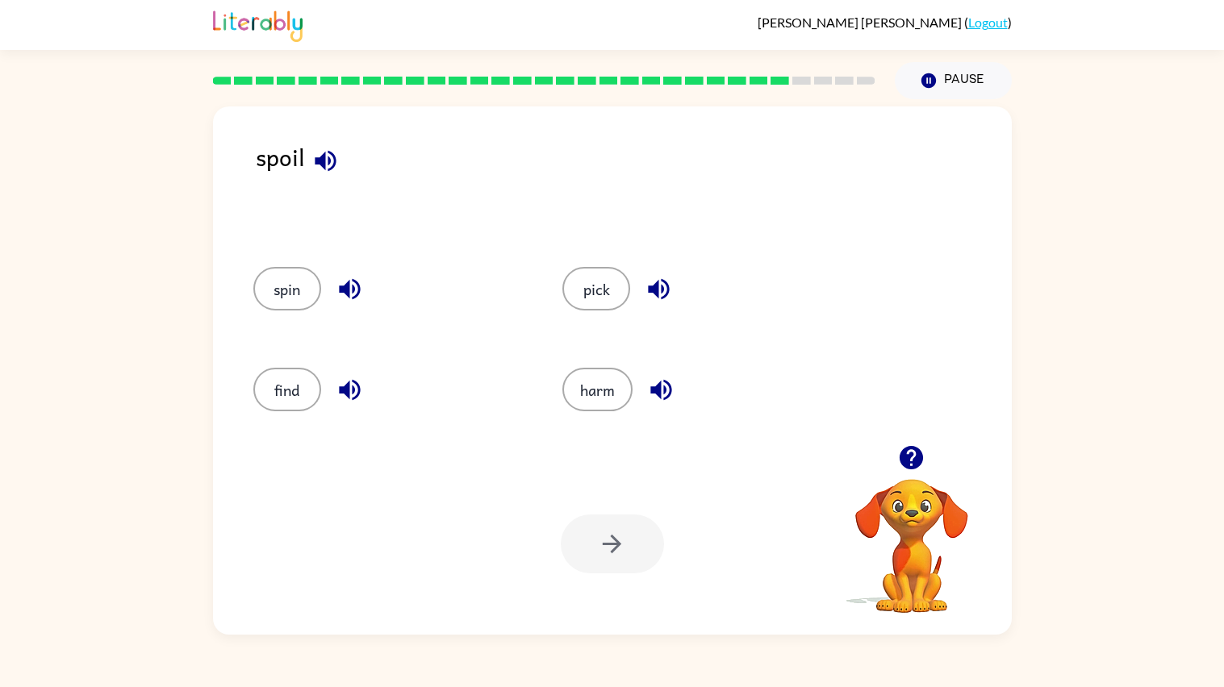
click at [349, 375] on button "button" at bounding box center [349, 389] width 41 height 41
click at [347, 294] on icon "button" at bounding box center [349, 289] width 21 height 21
click at [657, 283] on icon "button" at bounding box center [659, 289] width 28 height 28
click at [659, 387] on icon "button" at bounding box center [661, 390] width 28 height 28
click at [305, 342] on div "find" at bounding box center [378, 387] width 310 height 101
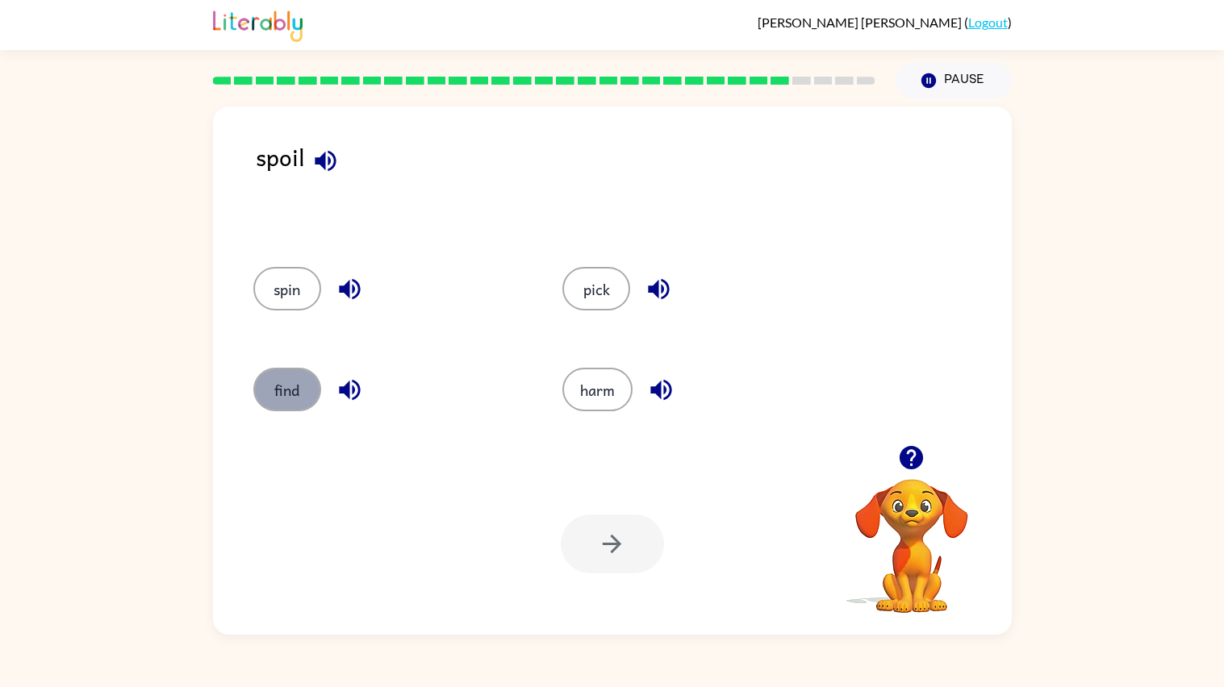
click at [284, 395] on button "find" at bounding box center [287, 390] width 68 height 44
click at [648, 556] on button "button" at bounding box center [612, 544] width 103 height 59
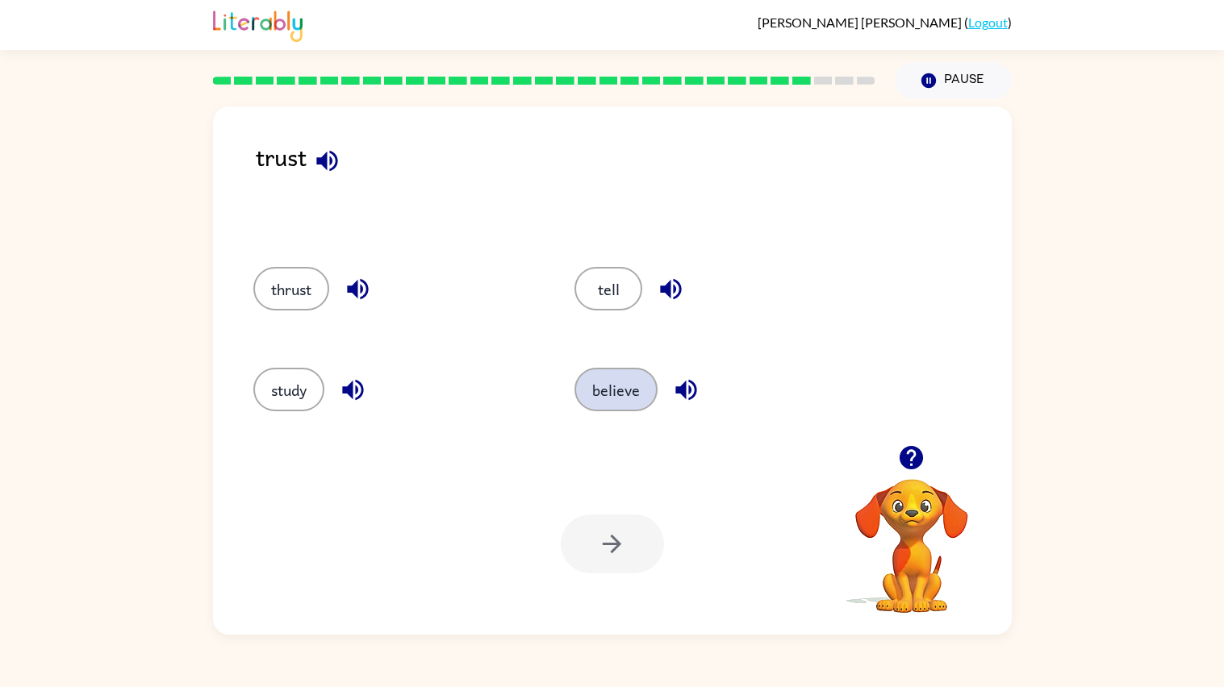
click at [607, 378] on button "believe" at bounding box center [615, 390] width 83 height 44
click at [624, 544] on icon "button" at bounding box center [612, 544] width 28 height 28
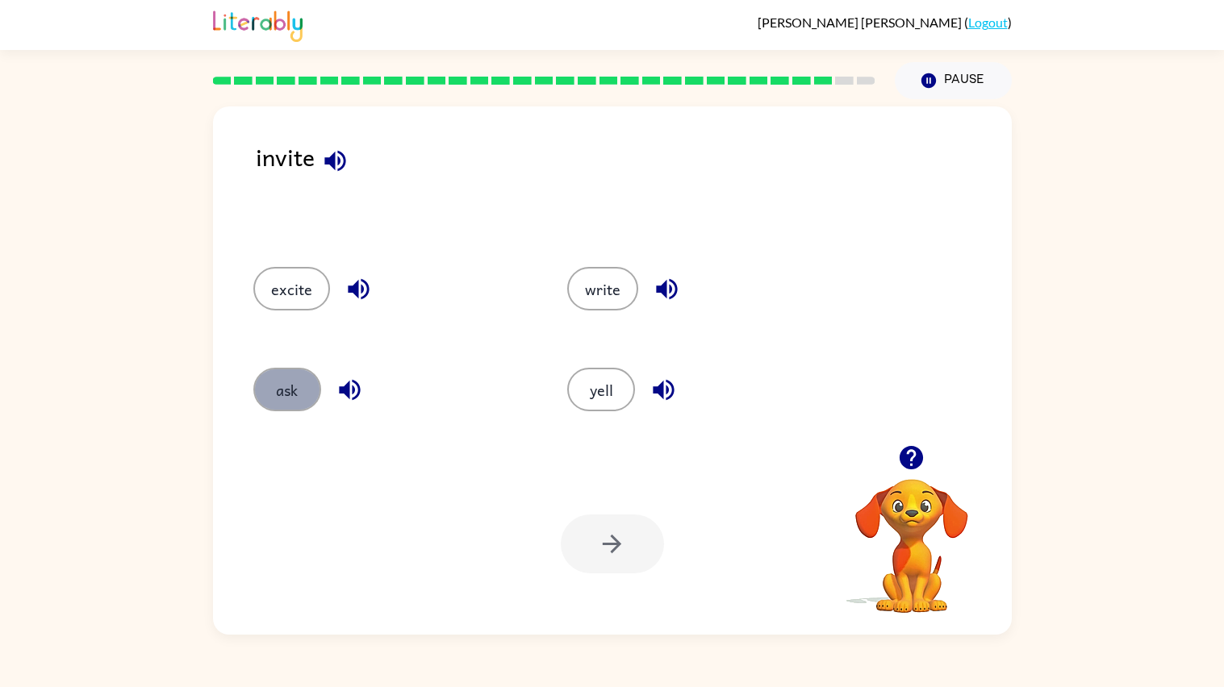
click at [285, 398] on button "ask" at bounding box center [287, 390] width 68 height 44
click at [635, 544] on button "button" at bounding box center [612, 544] width 103 height 59
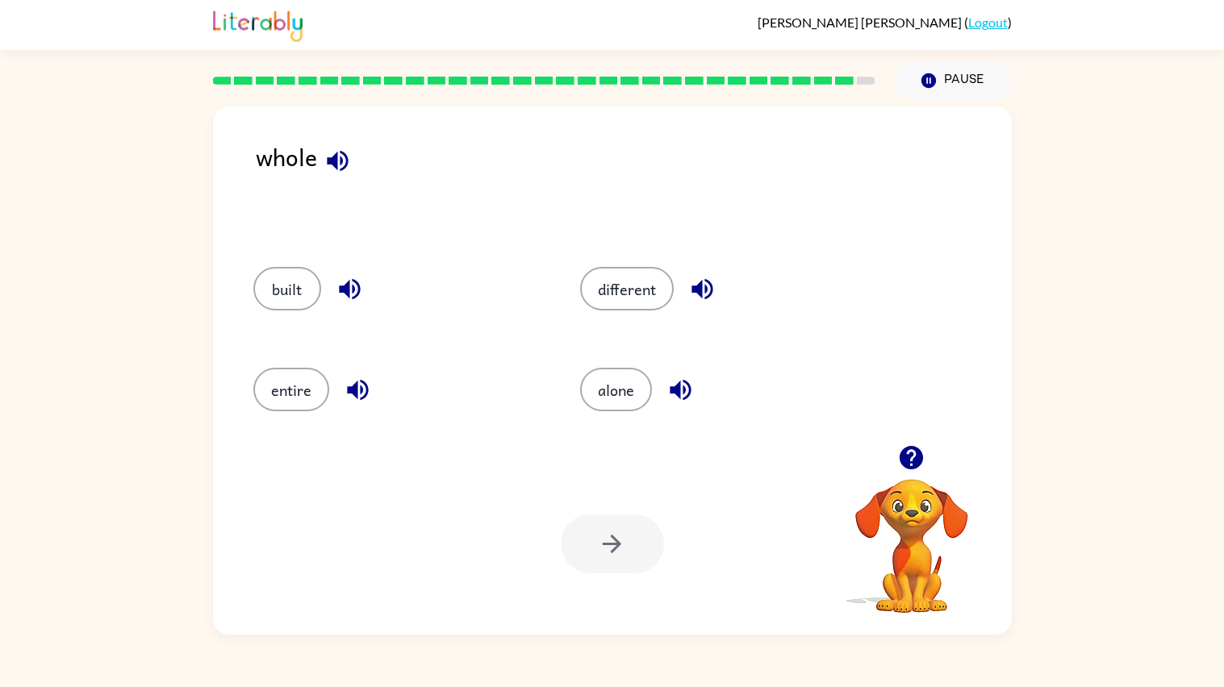
click at [361, 290] on icon "button" at bounding box center [350, 289] width 28 height 28
click at [344, 373] on button "button" at bounding box center [357, 389] width 41 height 41
click at [678, 394] on icon "button" at bounding box center [680, 390] width 28 height 28
click at [699, 281] on icon "button" at bounding box center [702, 289] width 28 height 28
click at [626, 390] on button "alone" at bounding box center [616, 390] width 72 height 44
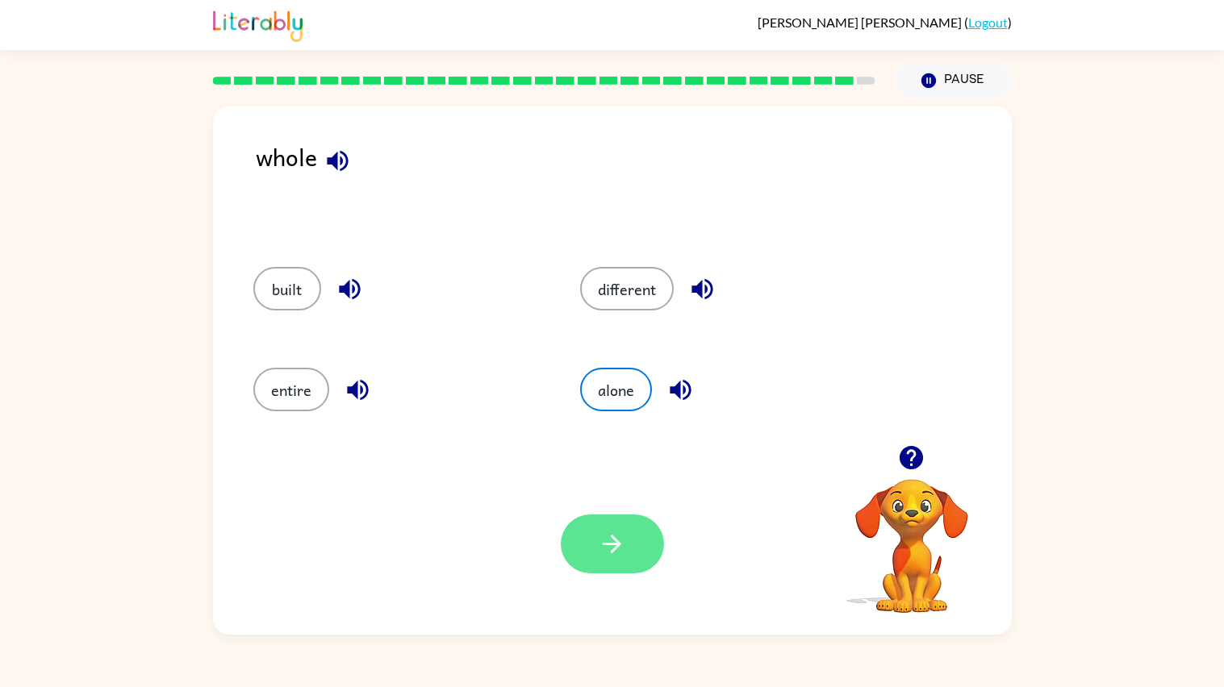
click at [617, 549] on icon "button" at bounding box center [612, 544] width 28 height 28
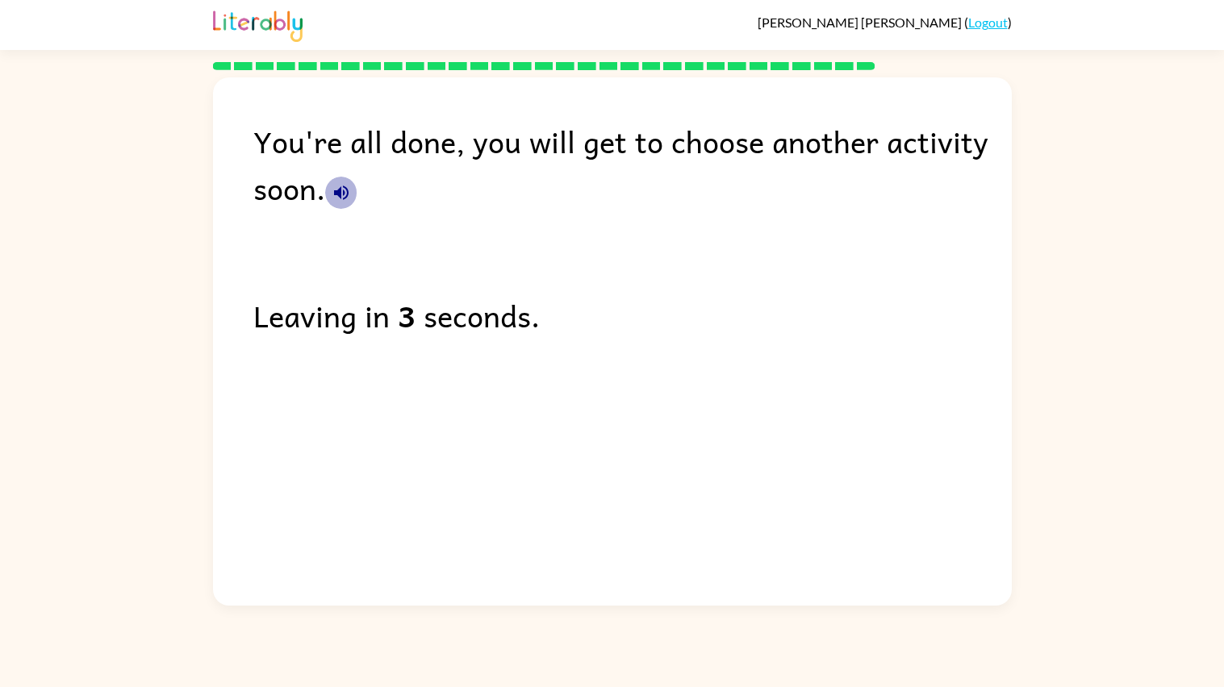
click at [330, 206] on button "button" at bounding box center [341, 193] width 32 height 32
